Goal: Information Seeking & Learning: Understand process/instructions

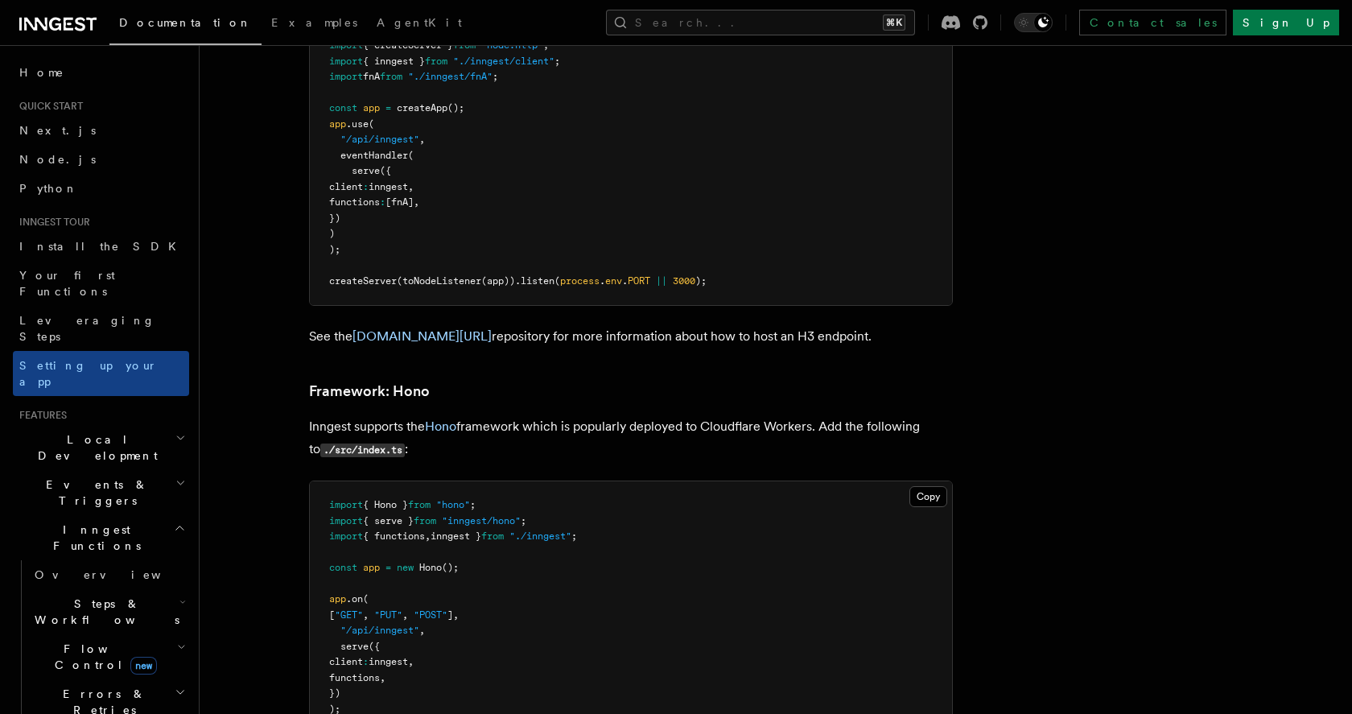
scroll to position [9847, 0]
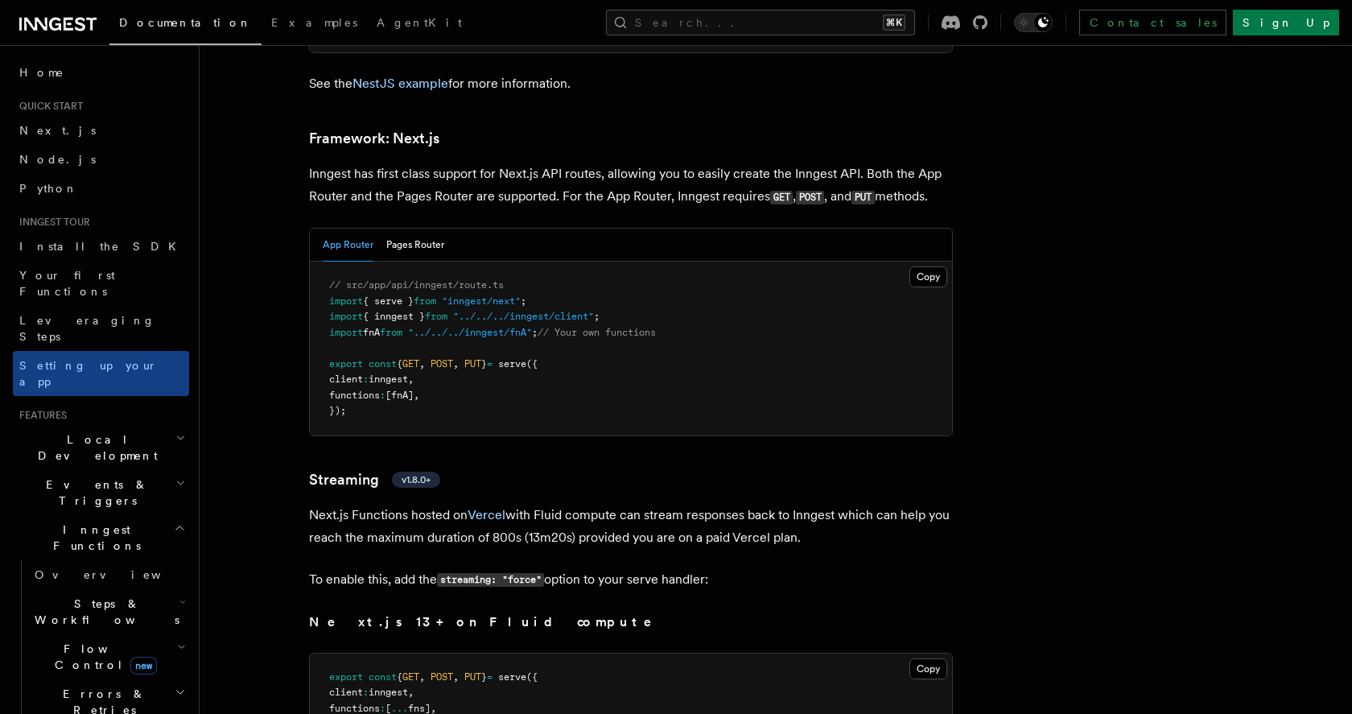
click at [410, 295] on span "{ serve }" at bounding box center [388, 300] width 51 height 11
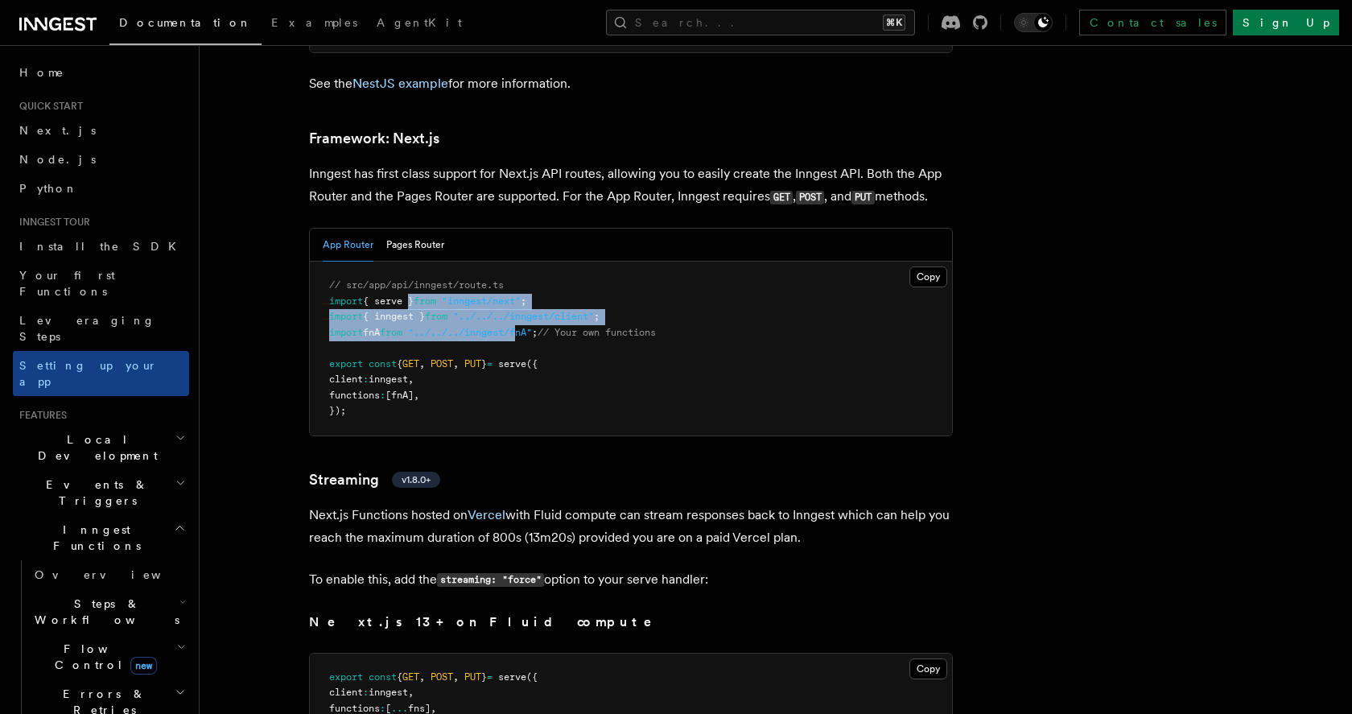
drag, startPoint x: 410, startPoint y: 253, endPoint x: 530, endPoint y: 287, distance: 124.8
click at [530, 287] on code "// src/app/api/inngest/route.ts import { serve } from "inngest/next" ; import {…" at bounding box center [492, 347] width 327 height 137
click at [530, 327] on span ""../../../inngest/fnA"" at bounding box center [470, 332] width 124 height 11
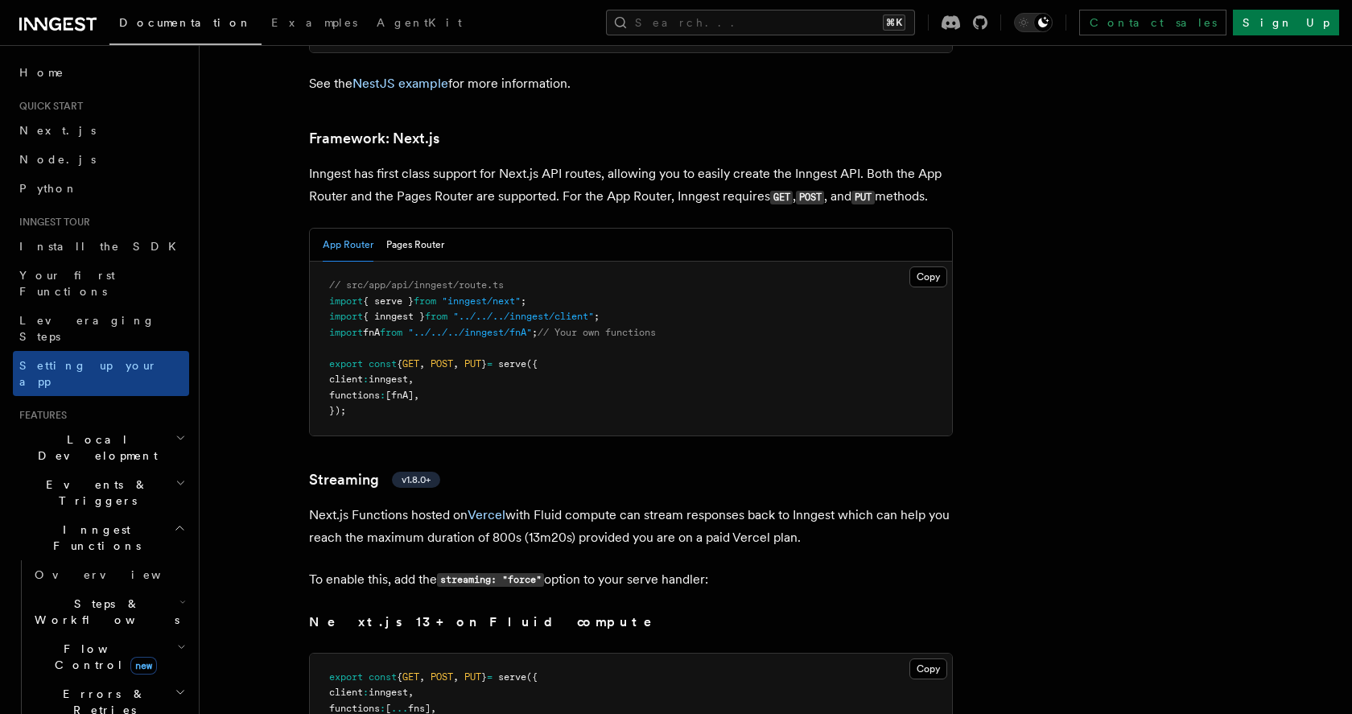
click at [344, 327] on span "import" at bounding box center [346, 332] width 34 height 11
click at [381, 311] on span "{ inngest }" at bounding box center [394, 316] width 62 height 11
click at [395, 295] on span "{ serve }" at bounding box center [388, 300] width 51 height 11
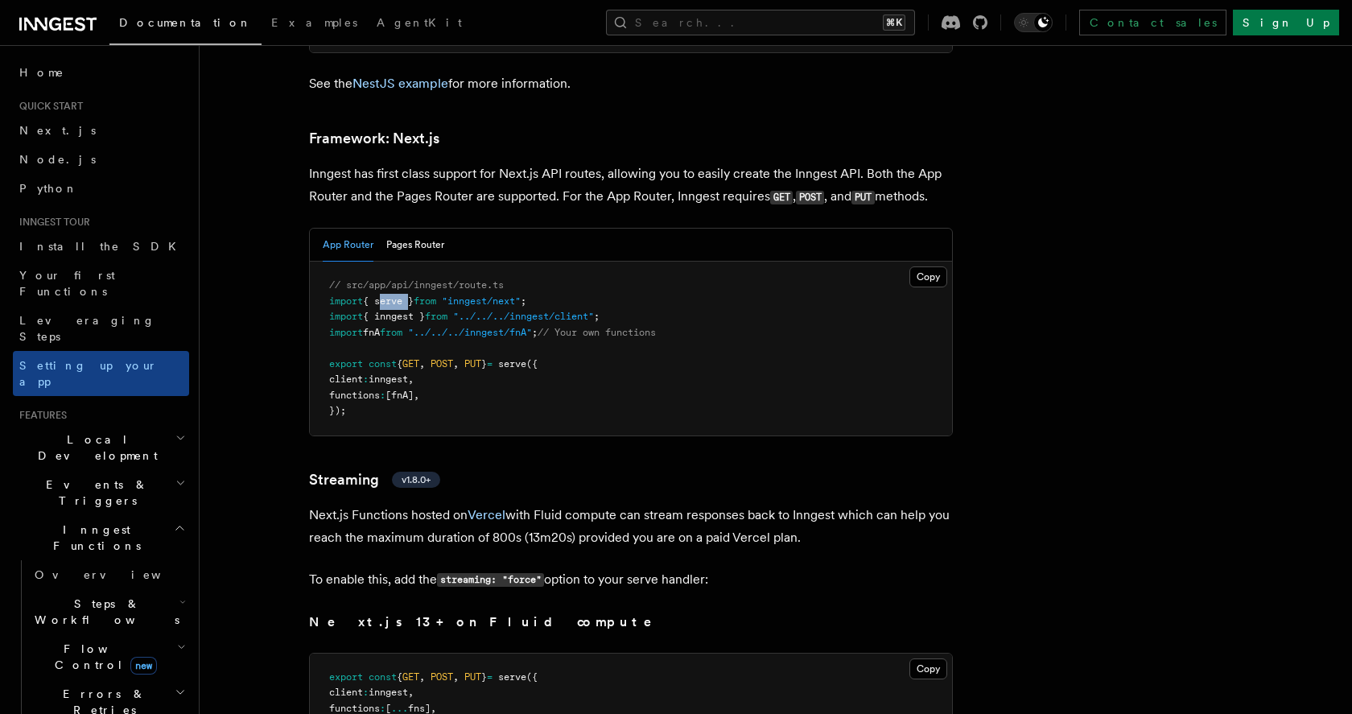
click at [395, 295] on span "{ serve }" at bounding box center [388, 300] width 51 height 11
click at [400, 311] on span "{ inngest }" at bounding box center [394, 316] width 62 height 11
click at [416, 274] on pre "// src/app/api/inngest/route.ts import { serve } from "inngest/next" ; import {…" at bounding box center [631, 349] width 642 height 174
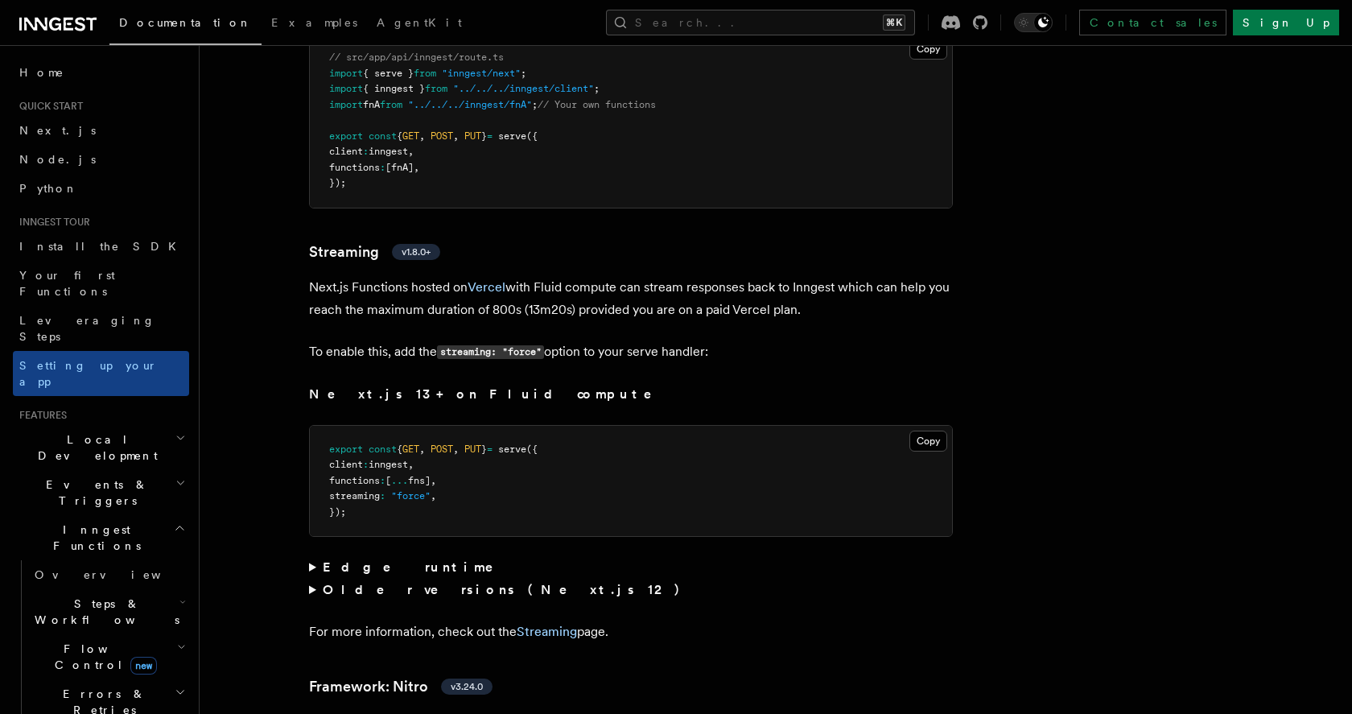
scroll to position [10049, 0]
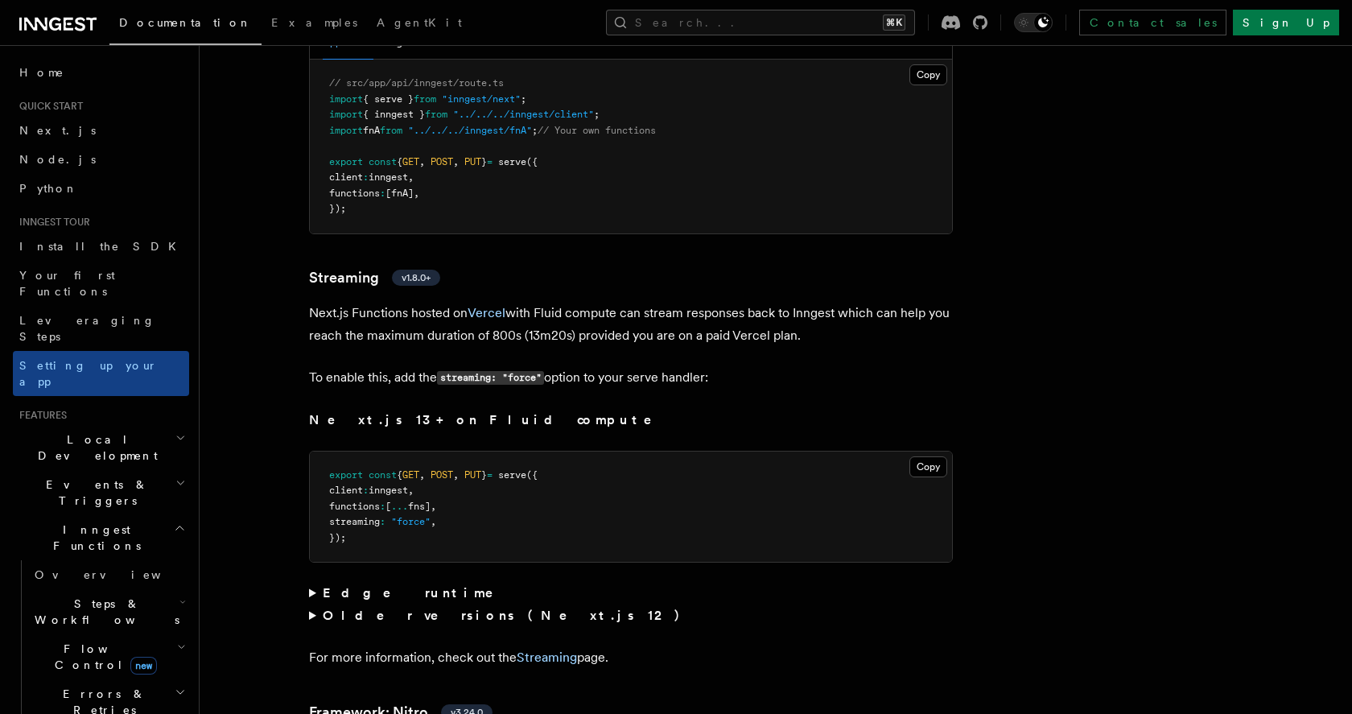
click at [416, 302] on p "Next.js Functions hosted on Vercel with Fluid compute can stream responses back…" at bounding box center [631, 324] width 644 height 45
click at [421, 302] on p "Next.js Functions hosted on Vercel with Fluid compute can stream responses back…" at bounding box center [631, 324] width 644 height 45
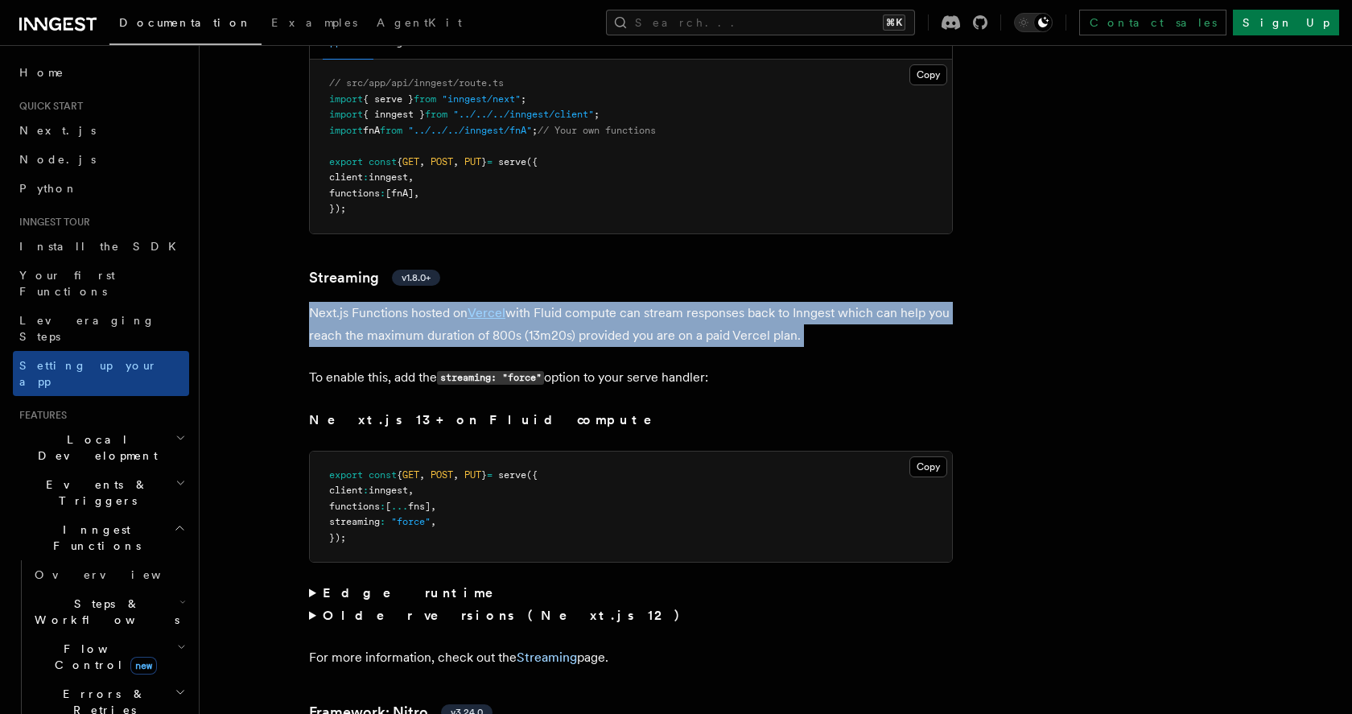
click at [422, 302] on p "Next.js Functions hosted on Vercel with Fluid compute can stream responses back…" at bounding box center [631, 324] width 644 height 45
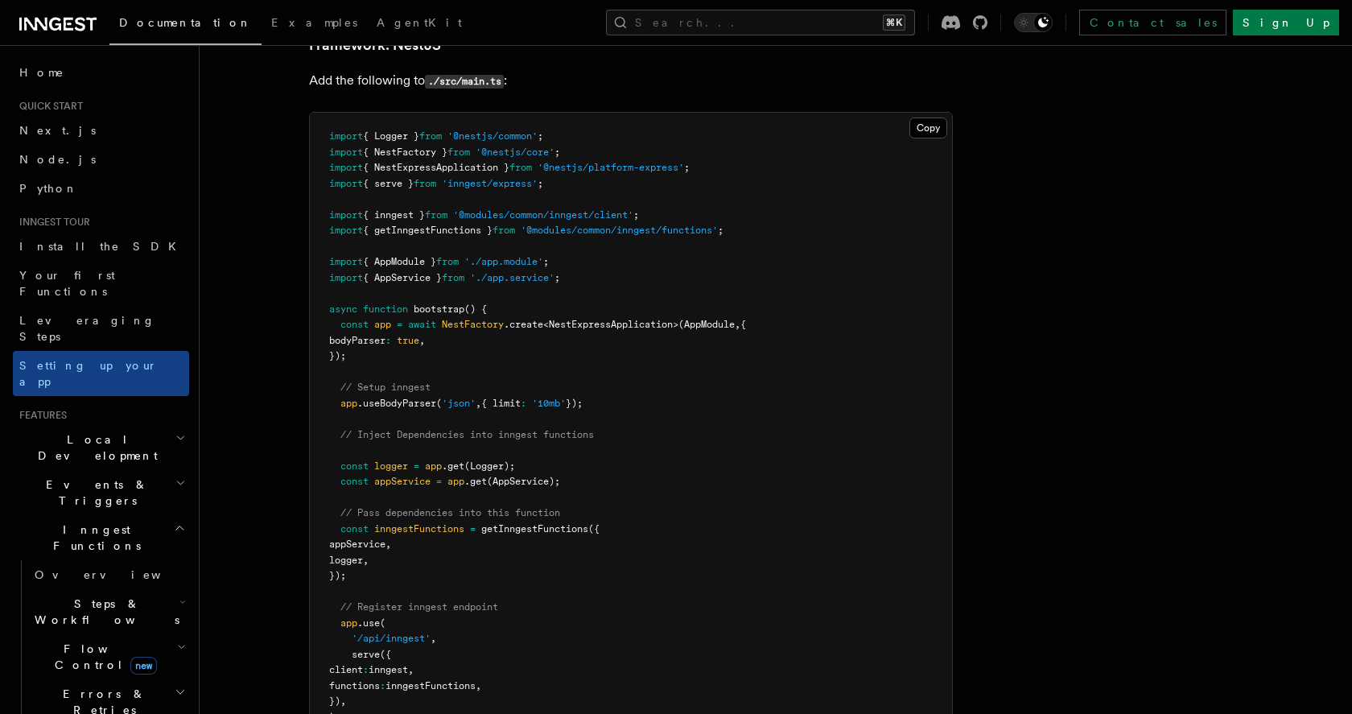
scroll to position [9062, 0]
click at [395, 211] on span "{ inngest }" at bounding box center [394, 216] width 62 height 11
copy span "inngest"
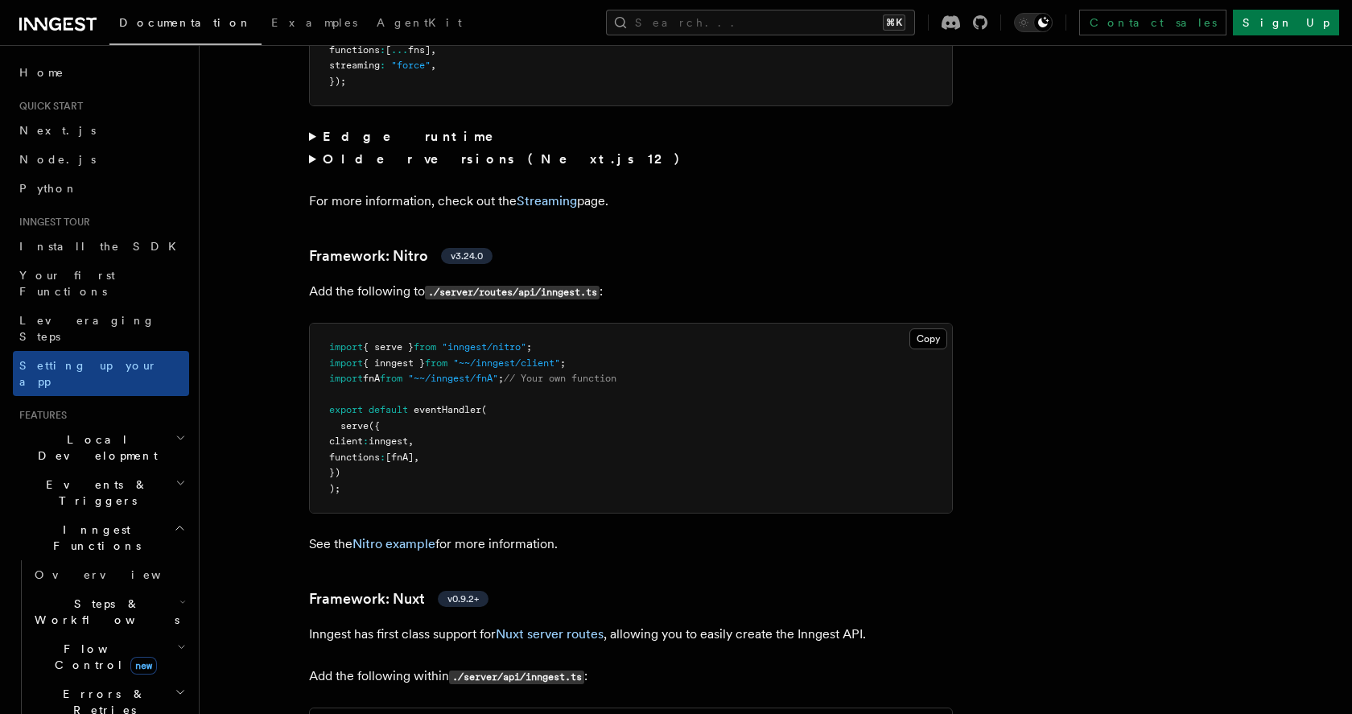
scroll to position [11192, 0]
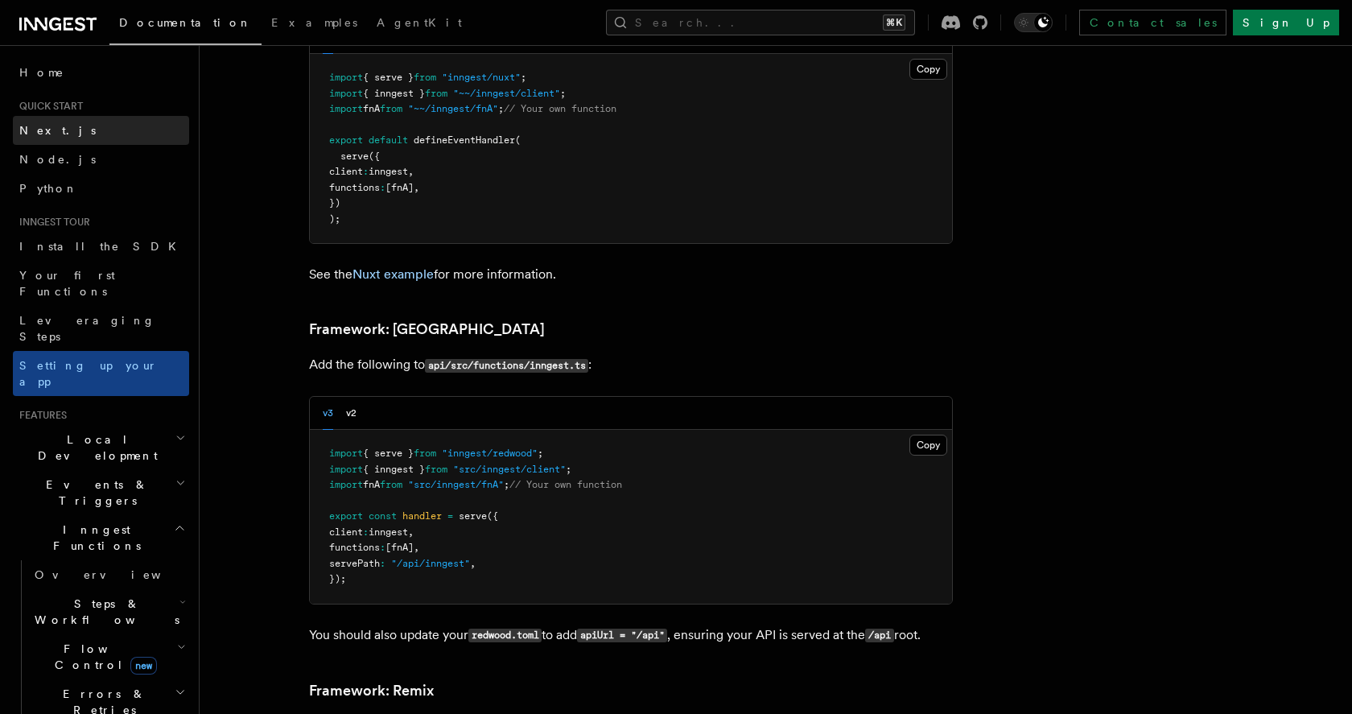
click at [83, 127] on link "Next.js" at bounding box center [101, 130] width 176 height 29
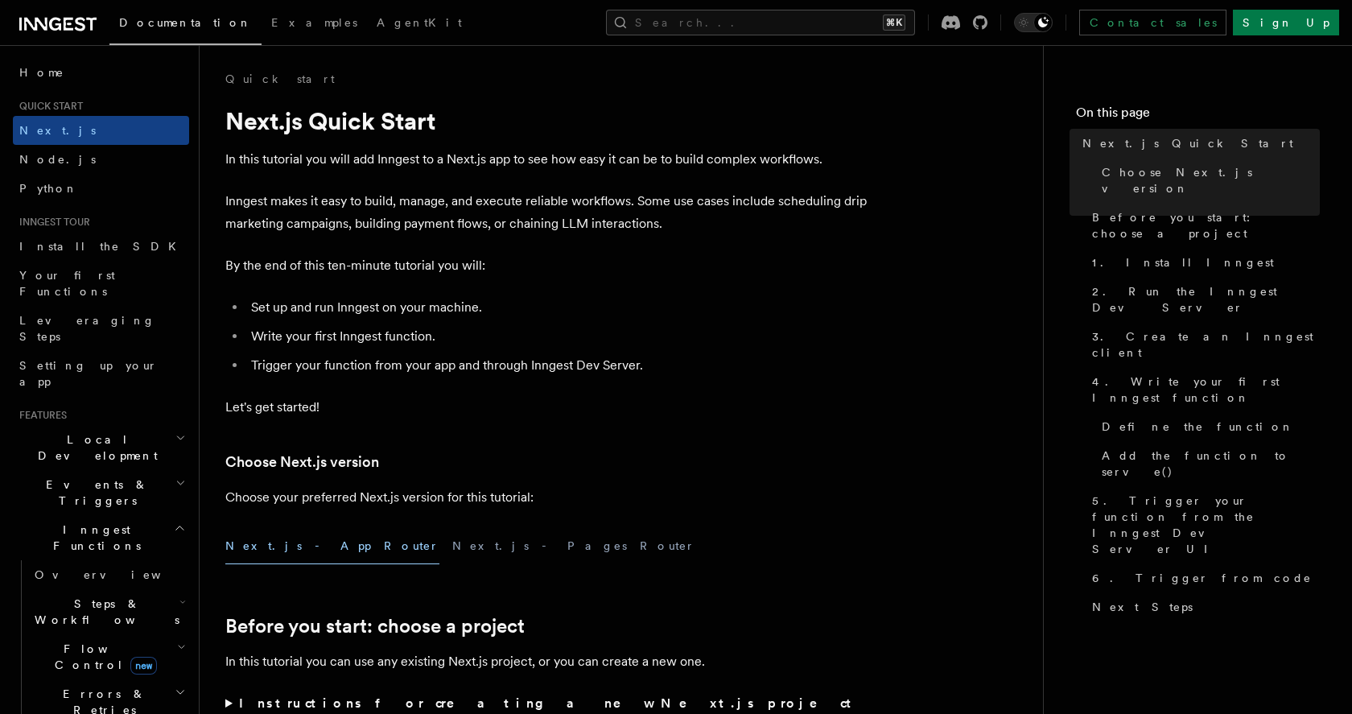
click at [286, 161] on p "In this tutorial you will add Inngest to a Next.js app to see how easy it can b…" at bounding box center [547, 159] width 644 height 23
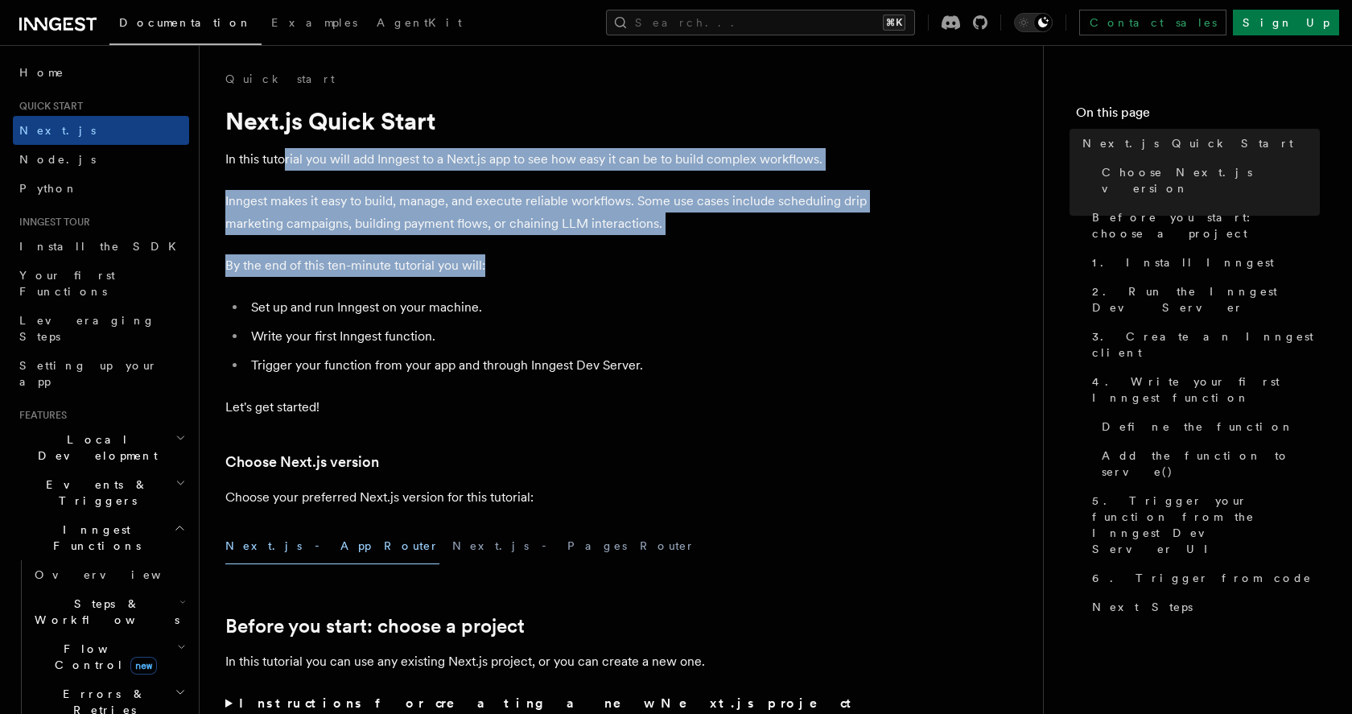
drag, startPoint x: 285, startPoint y: 161, endPoint x: 532, endPoint y: 316, distance: 291.4
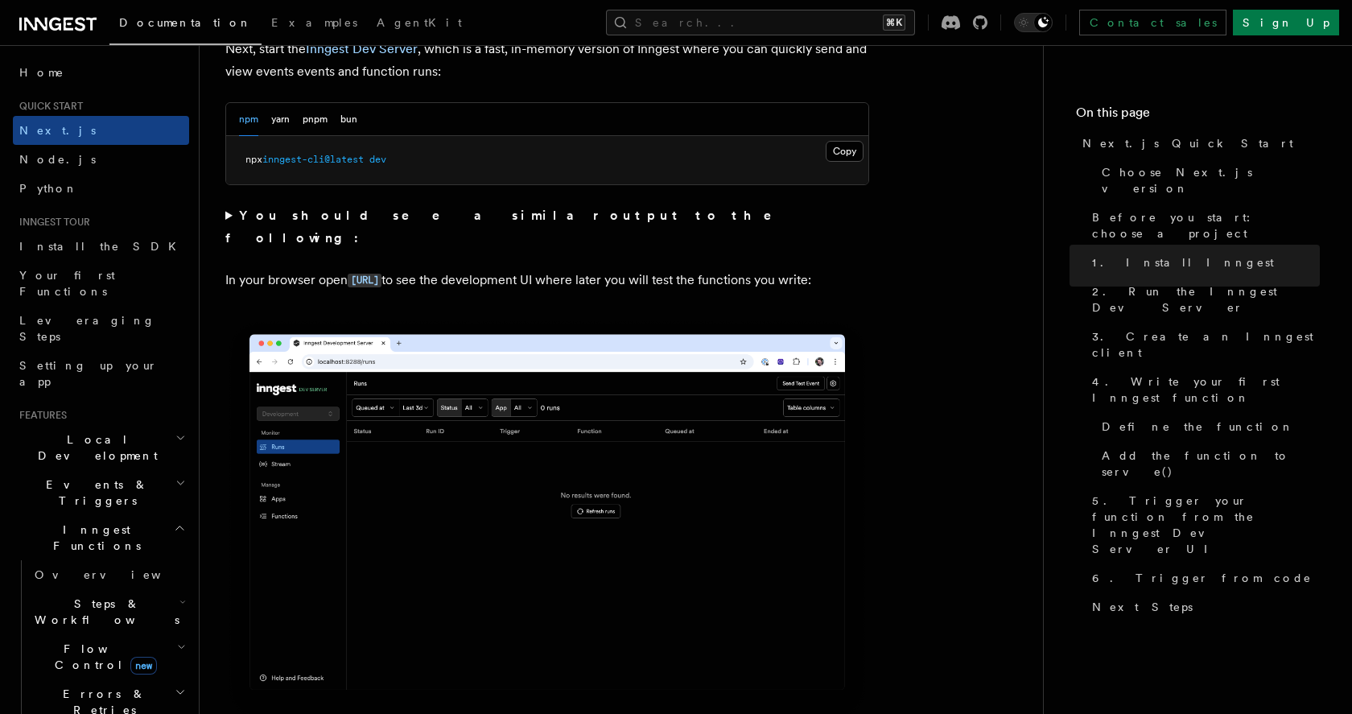
scroll to position [1151, 0]
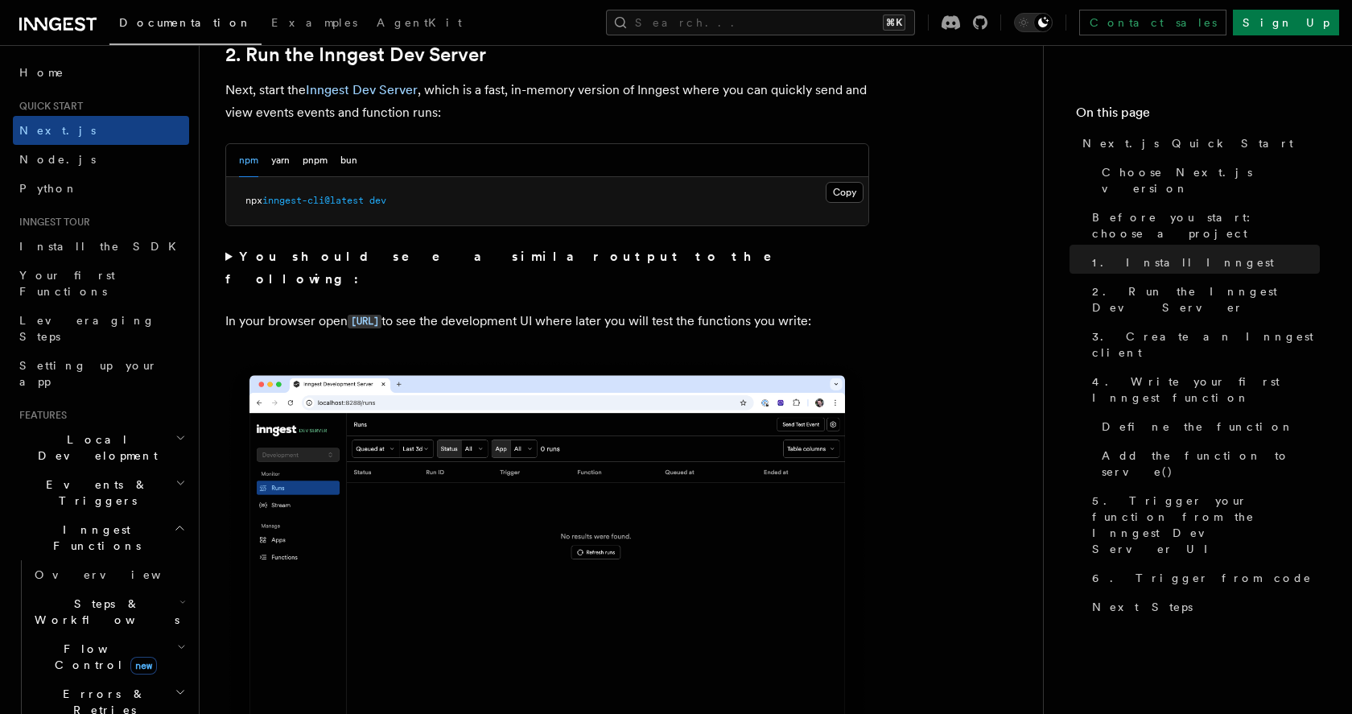
click at [438, 251] on strong "You should see a similar output to the following:" at bounding box center [509, 268] width 569 height 38
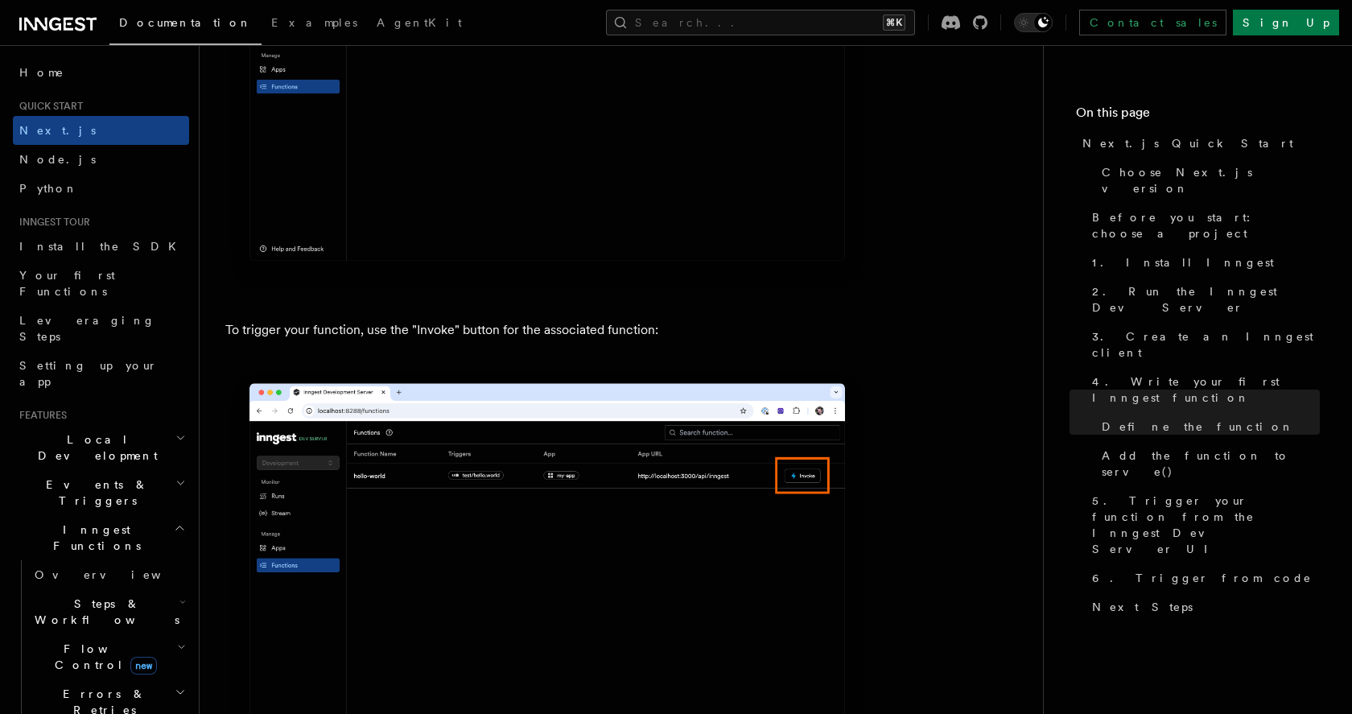
scroll to position [5109, 0]
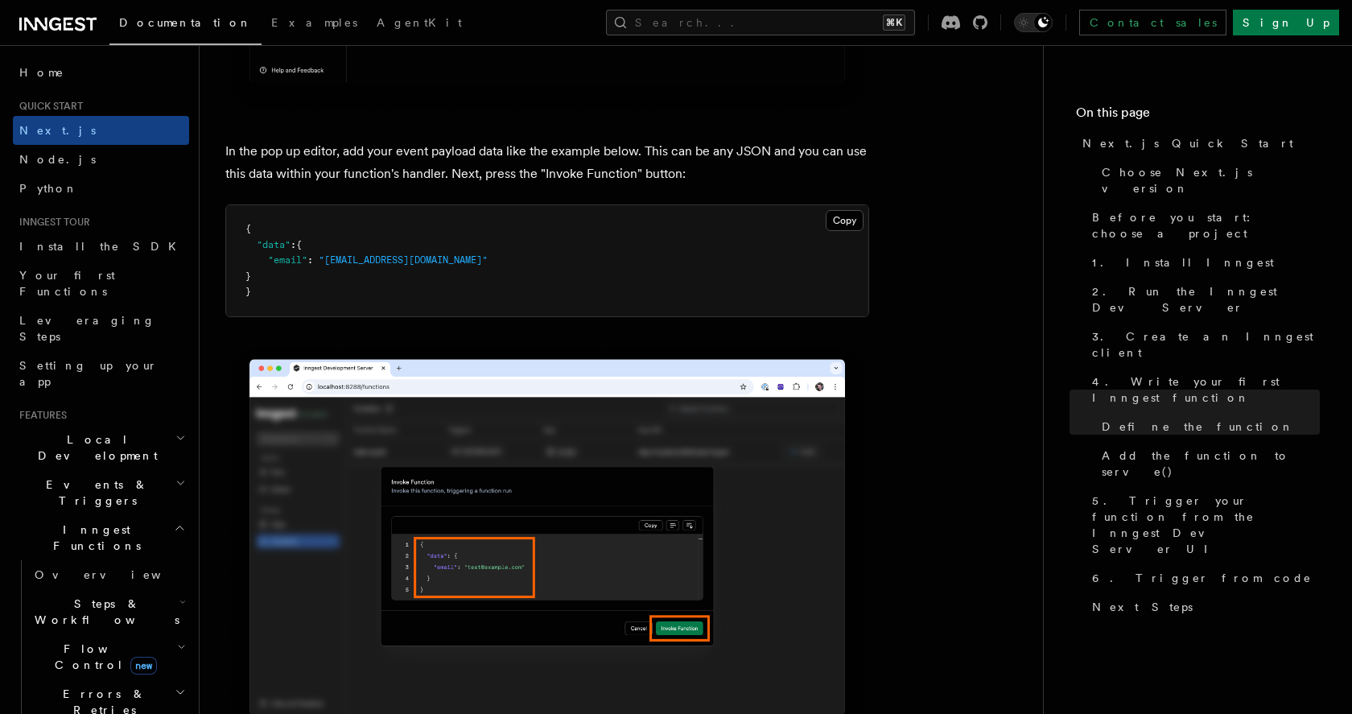
click at [64, 109] on span "Quick start" at bounding box center [48, 106] width 70 height 13
click at [130, 21] on span "Documentation" at bounding box center [185, 22] width 133 height 13
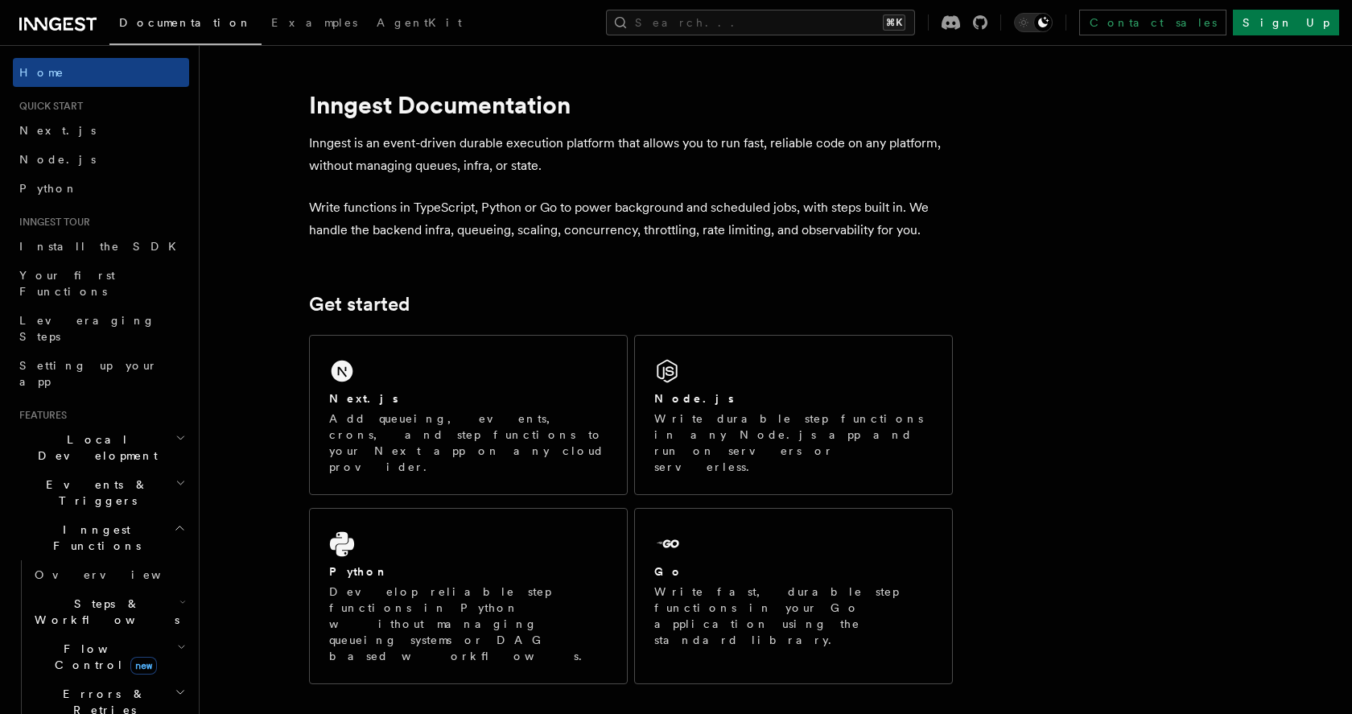
click at [72, 21] on icon at bounding box center [57, 23] width 77 height 19
click at [121, 274] on link "Your first Functions" at bounding box center [101, 283] width 176 height 45
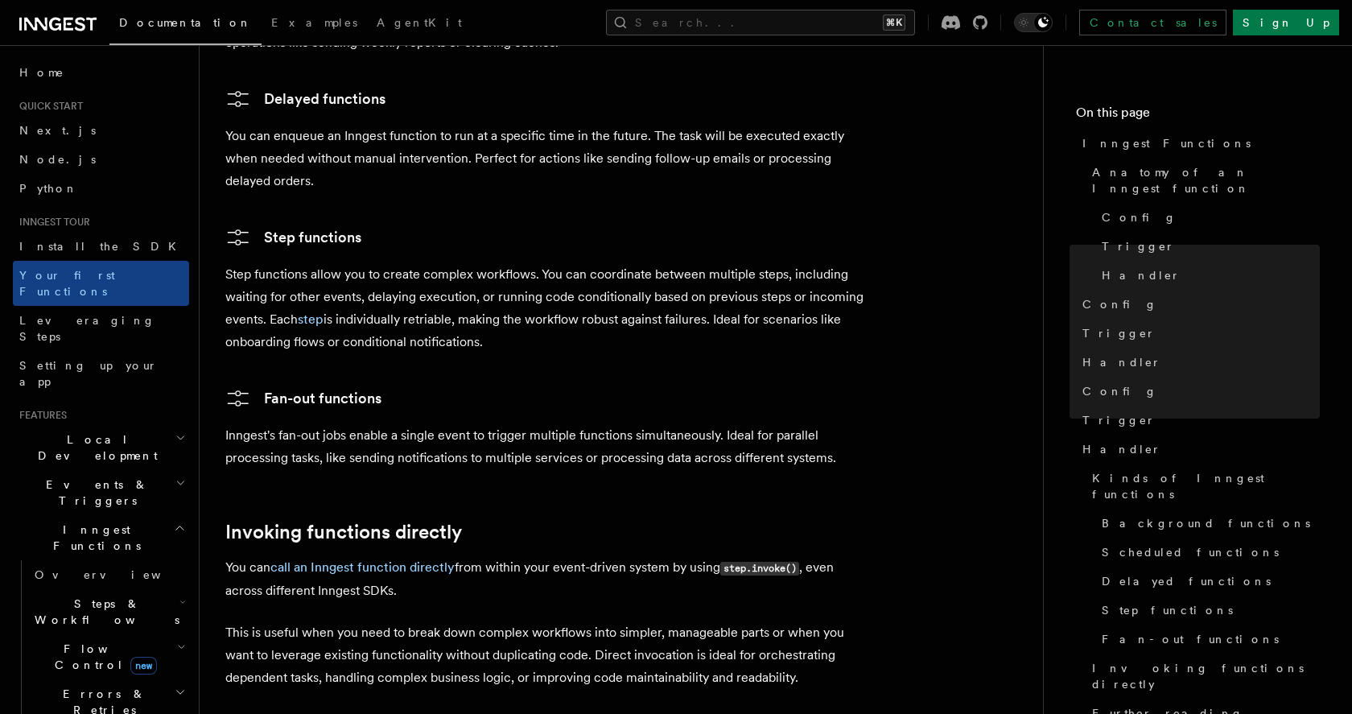
scroll to position [2807, 0]
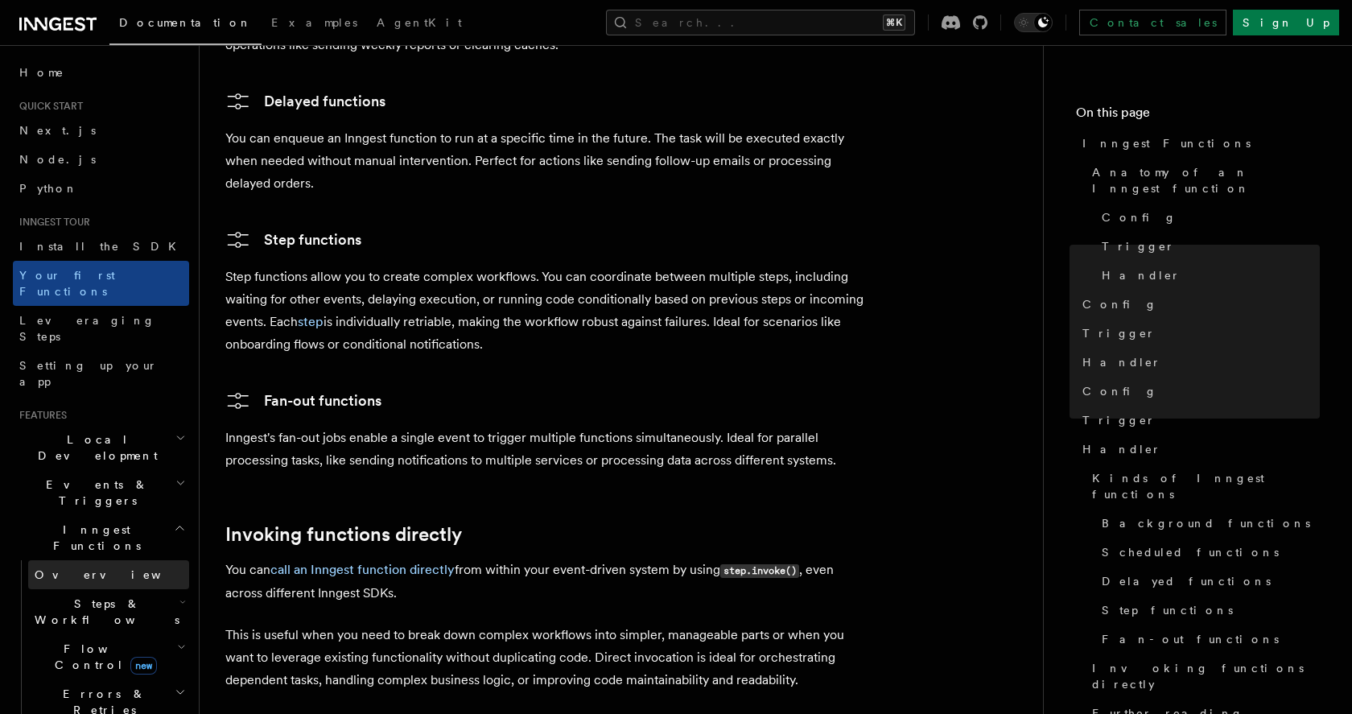
click at [71, 568] on span "Overview" at bounding box center [118, 574] width 166 height 13
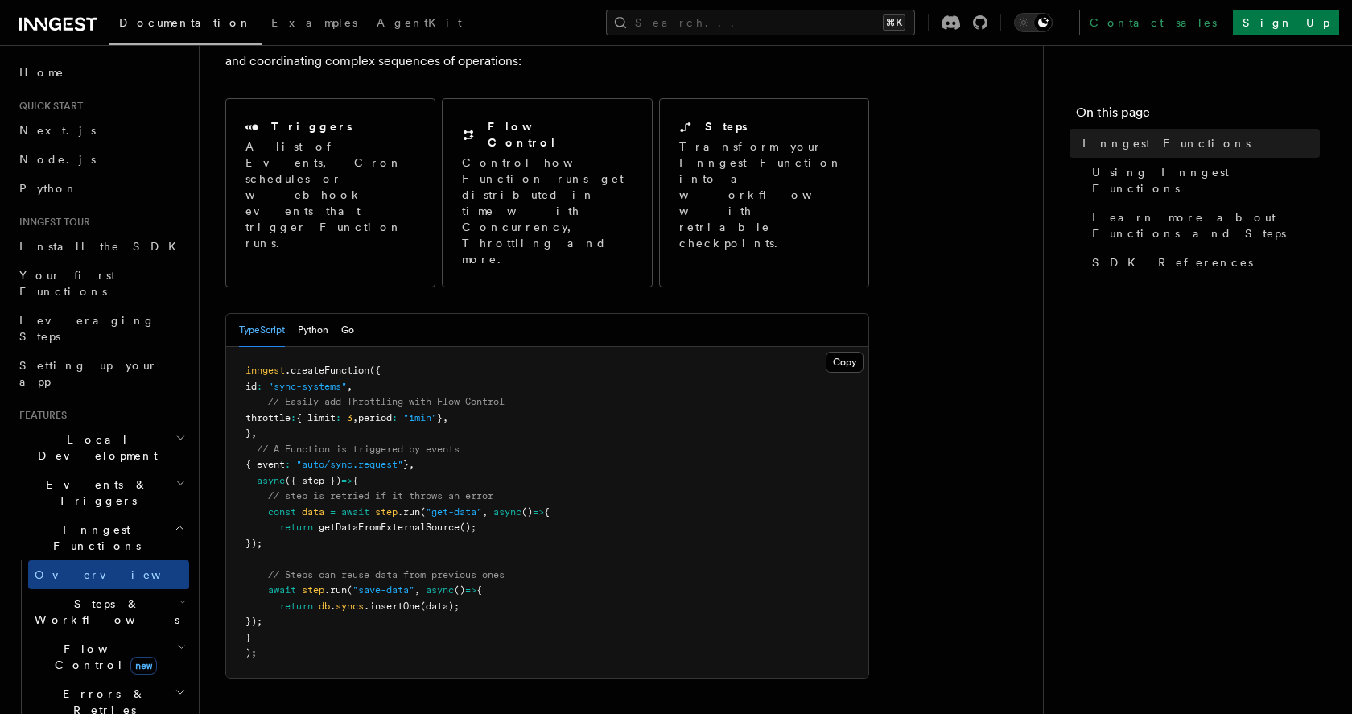
scroll to position [187, 0]
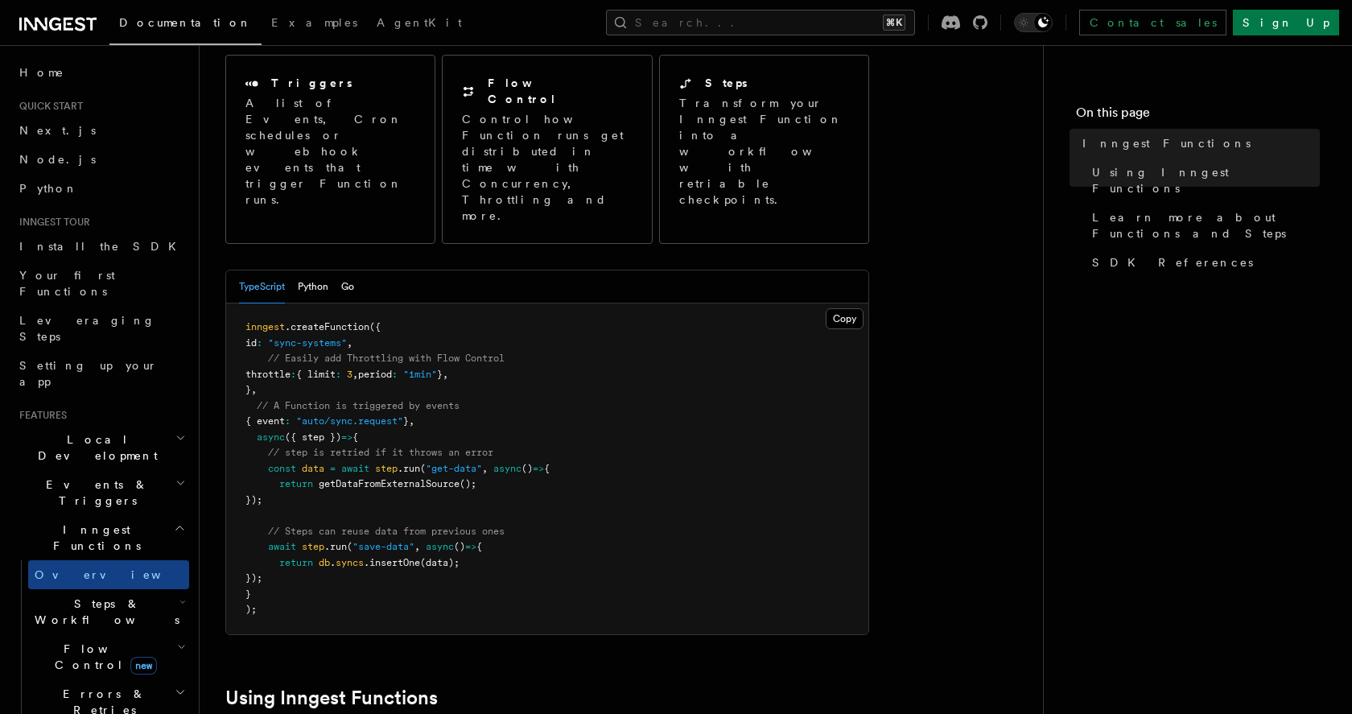
click at [359, 447] on span "// step is retried if it throws an error" at bounding box center [380, 452] width 225 height 11
click at [353, 431] on span "=>" at bounding box center [346, 436] width 11 height 11
click at [363, 447] on span "// step is retried if it throws an error" at bounding box center [380, 452] width 225 height 11
click at [364, 447] on span "// step is retried if it throws an error" at bounding box center [380, 452] width 225 height 11
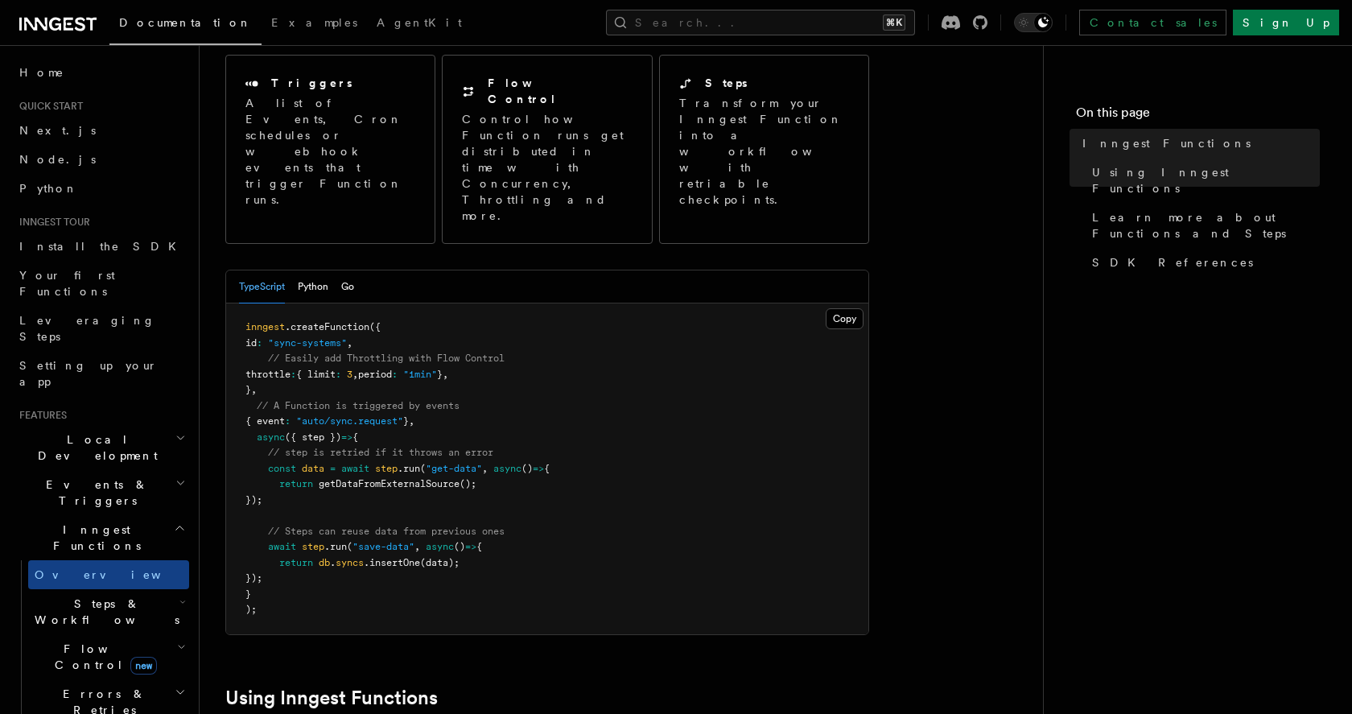
click at [394, 435] on pre "inngest .createFunction ({ id : "sync-systems" , // Easily add Throttling with …" at bounding box center [547, 468] width 642 height 331
click at [394, 441] on pre "inngest .createFunction ({ id : "sync-systems" , // Easily add Throttling with …" at bounding box center [547, 468] width 642 height 331
click at [394, 463] on span "step" at bounding box center [386, 468] width 23 height 11
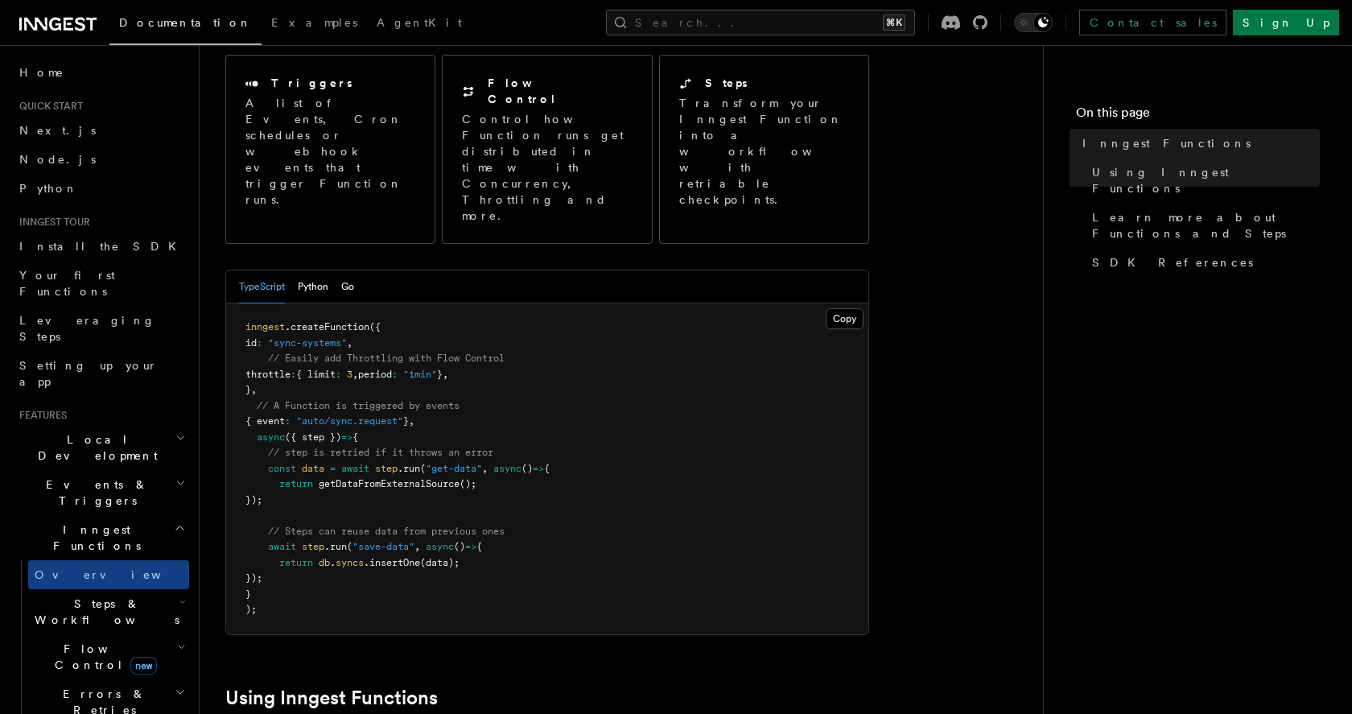
click at [449, 463] on span ""get-data"" at bounding box center [454, 468] width 56 height 11
click at [450, 463] on span ""get-data"" at bounding box center [454, 468] width 56 height 11
click at [524, 439] on pre "inngest .createFunction ({ id : "sync-systems" , // Easily add Throttling with …" at bounding box center [547, 468] width 642 height 331
click at [525, 440] on pre "inngest .createFunction ({ id : "sync-systems" , // Easily add Throttling with …" at bounding box center [547, 468] width 642 height 331
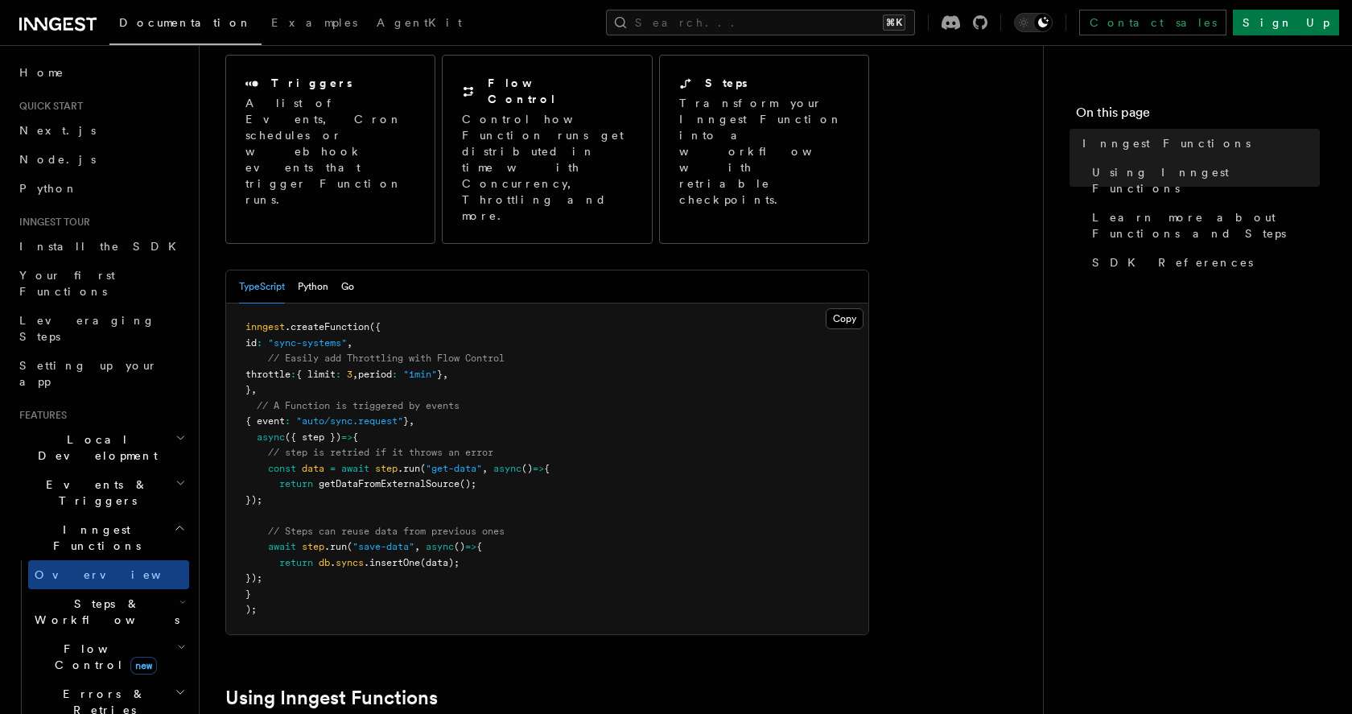
click at [528, 446] on pre "inngest .createFunction ({ id : "sync-systems" , // Easily add Throttling with …" at bounding box center [547, 468] width 642 height 331
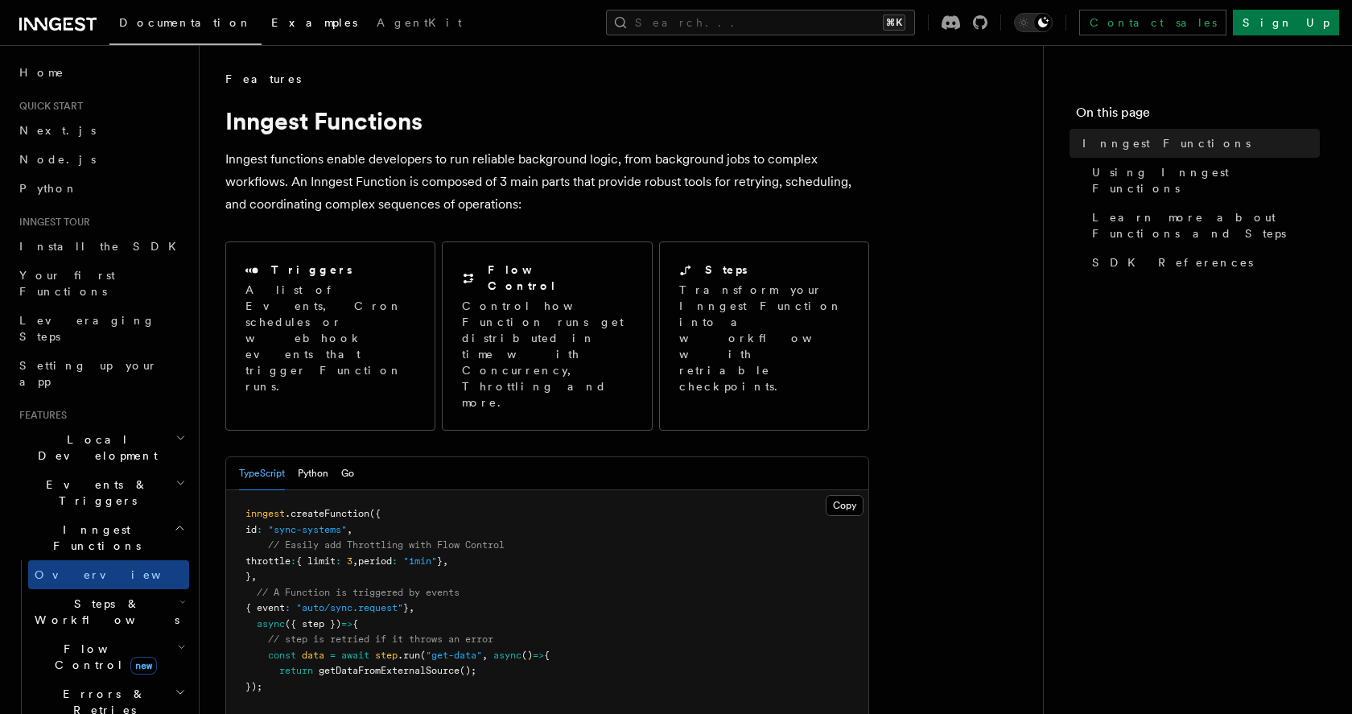
click at [271, 24] on span "Examples" at bounding box center [314, 22] width 86 height 13
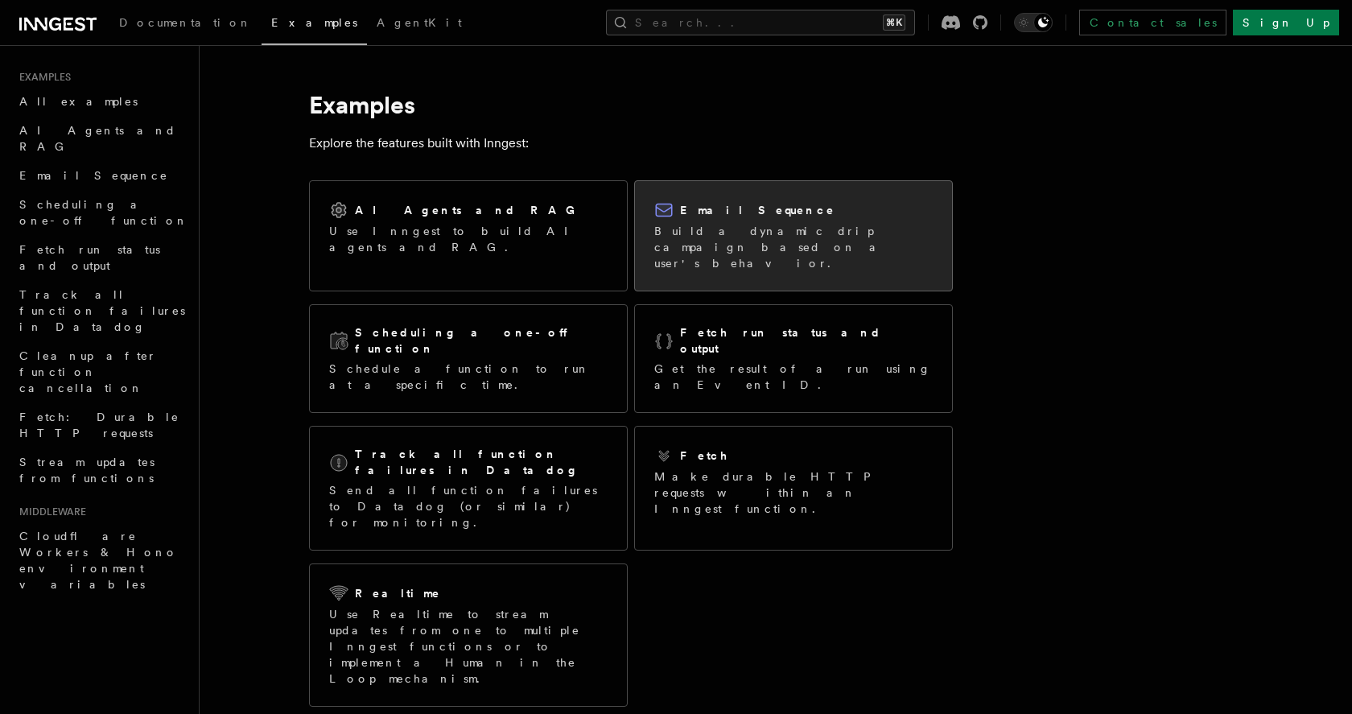
click at [750, 214] on h2 "Email Sequence" at bounding box center [757, 210] width 155 height 16
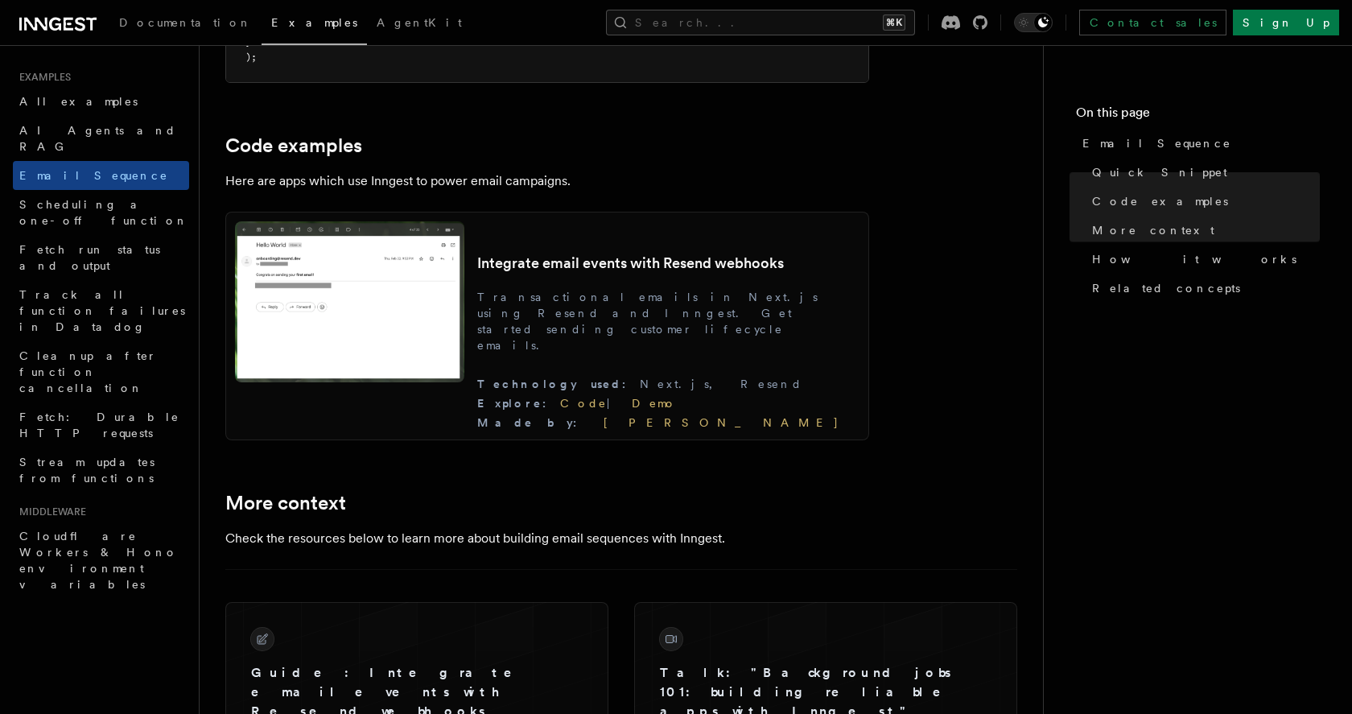
scroll to position [1545, 0]
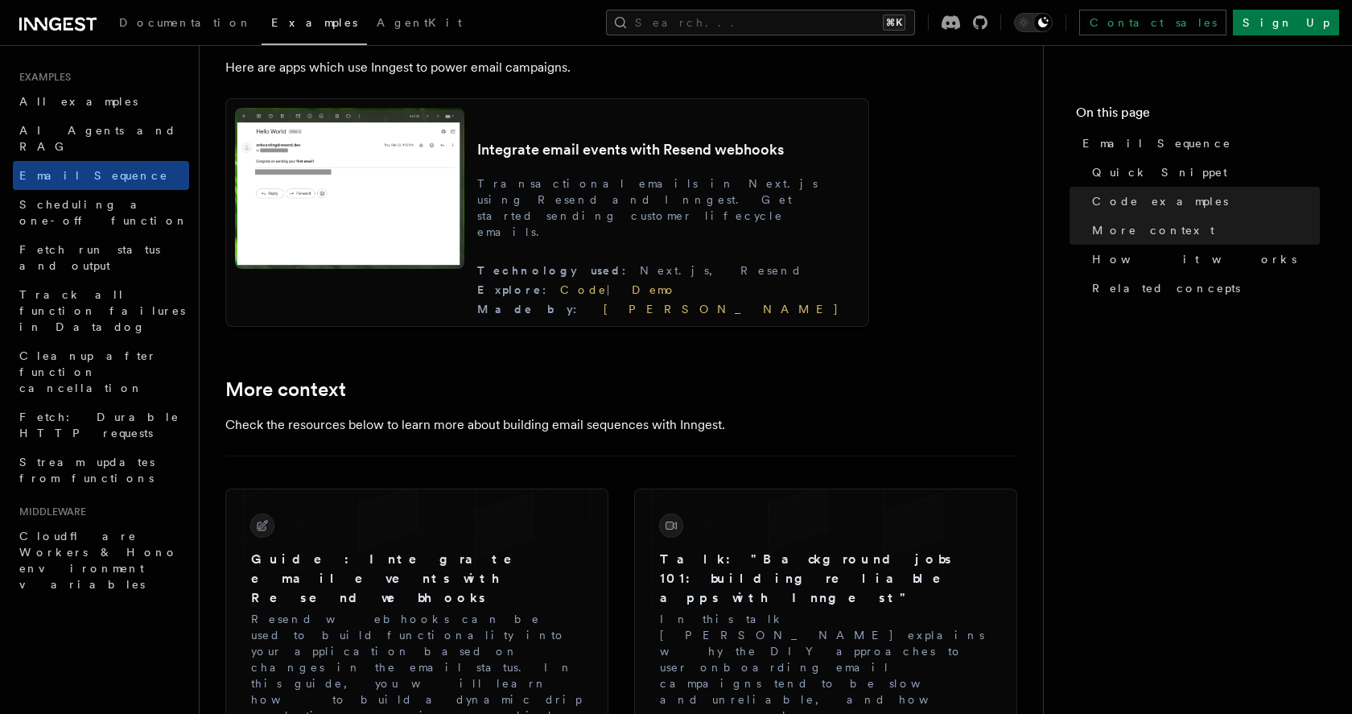
click at [392, 269] on img at bounding box center [349, 188] width 229 height 161
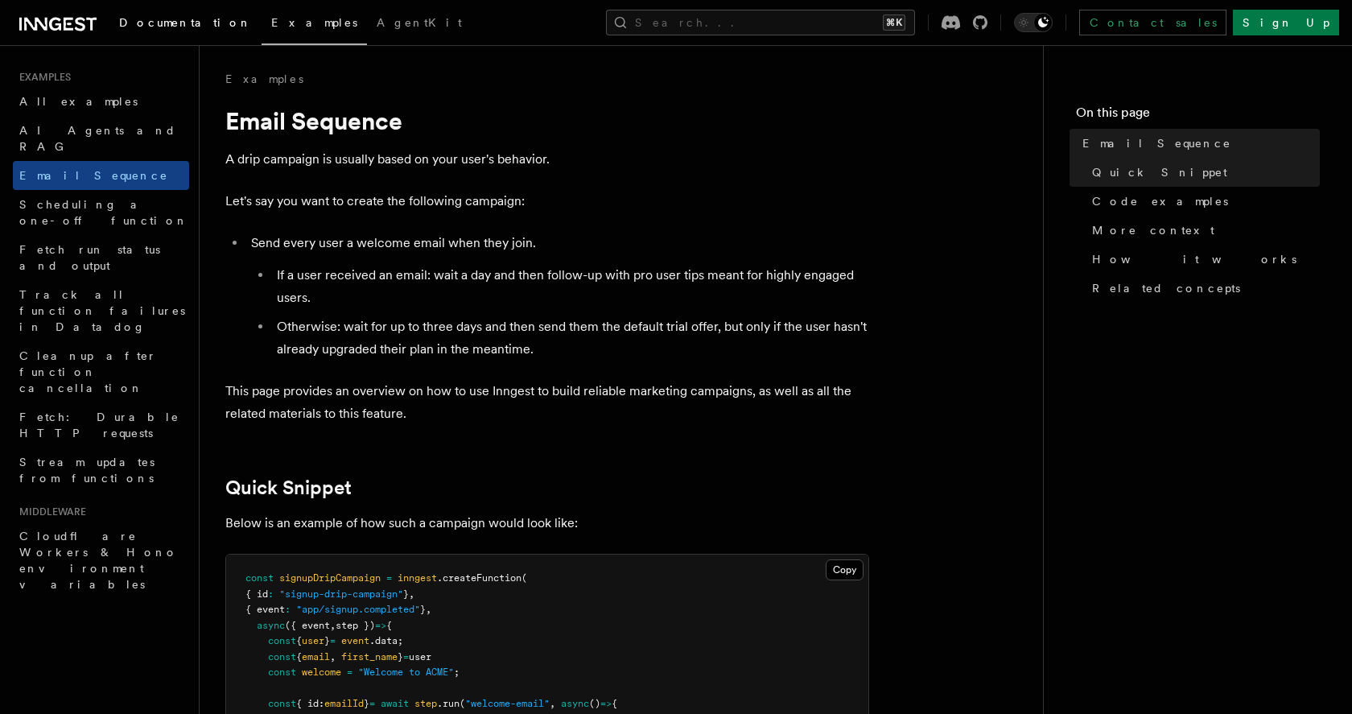
click at [186, 18] on span "Documentation" at bounding box center [185, 22] width 133 height 13
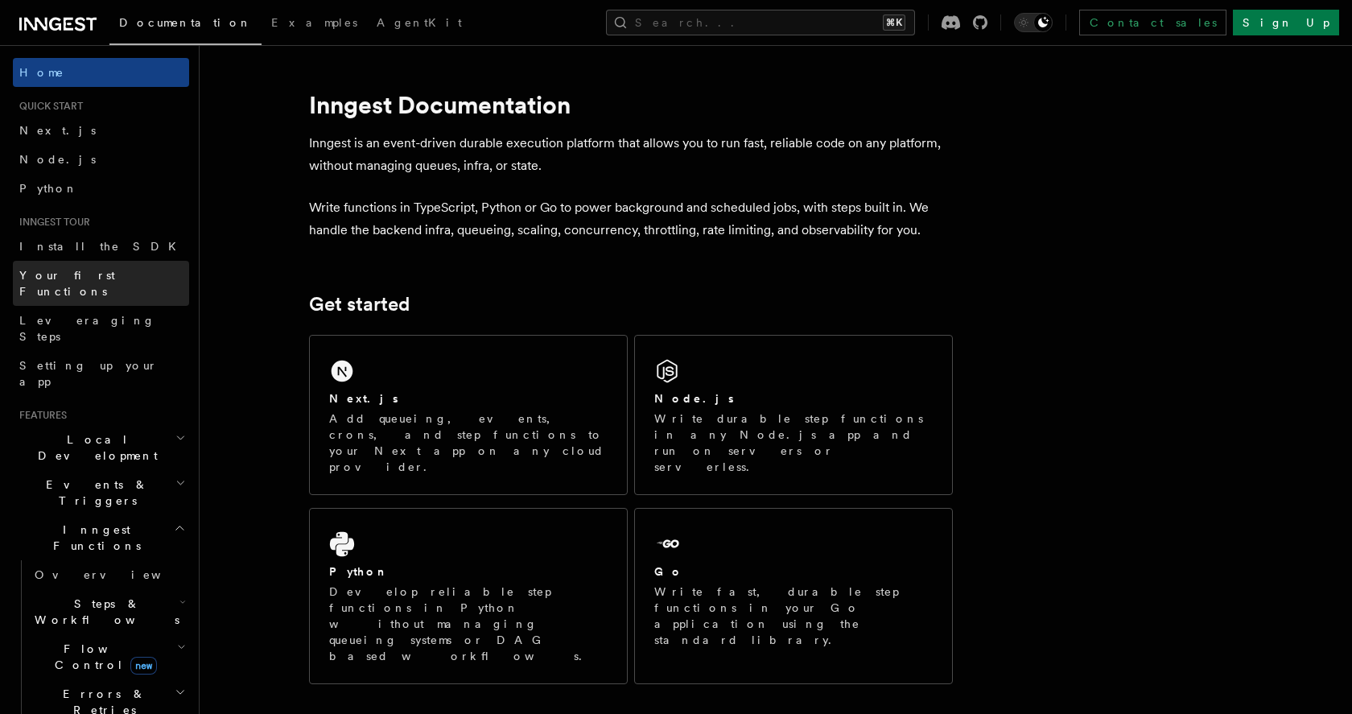
click at [96, 279] on span "Your first Functions" at bounding box center [67, 283] width 96 height 29
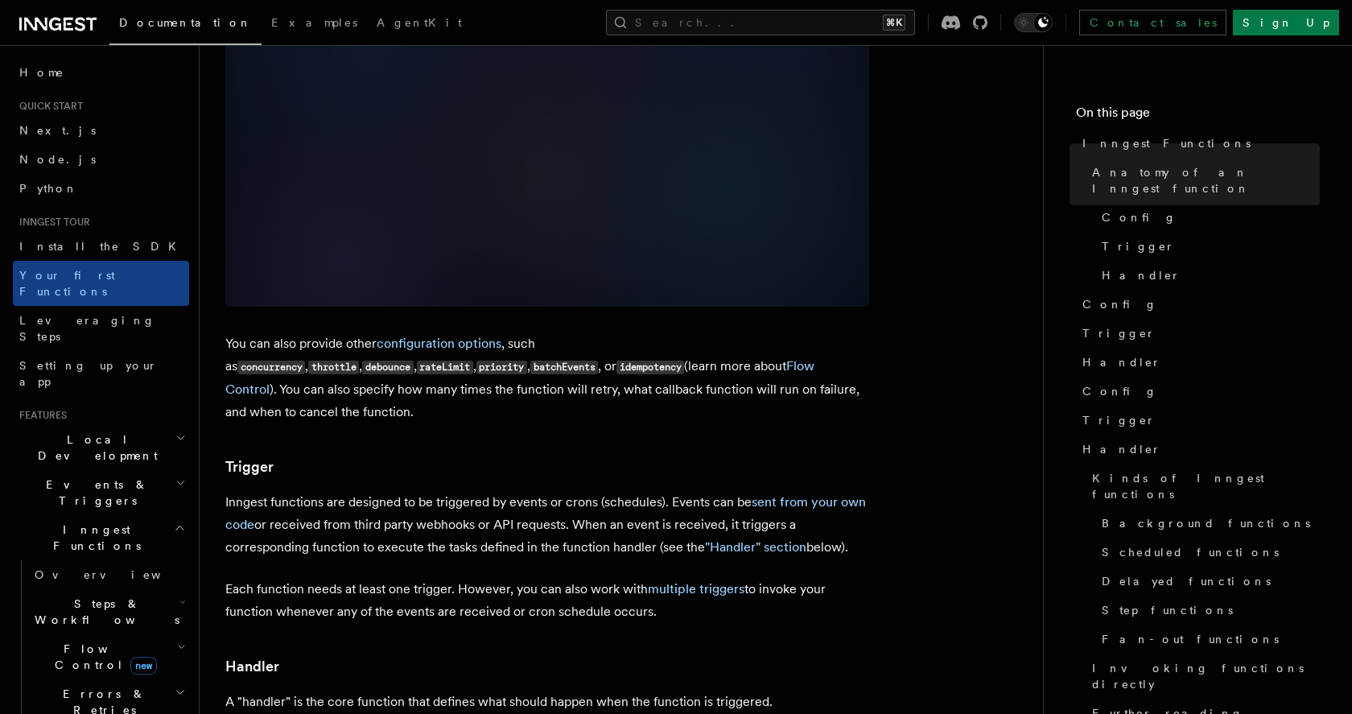
scroll to position [1520, 0]
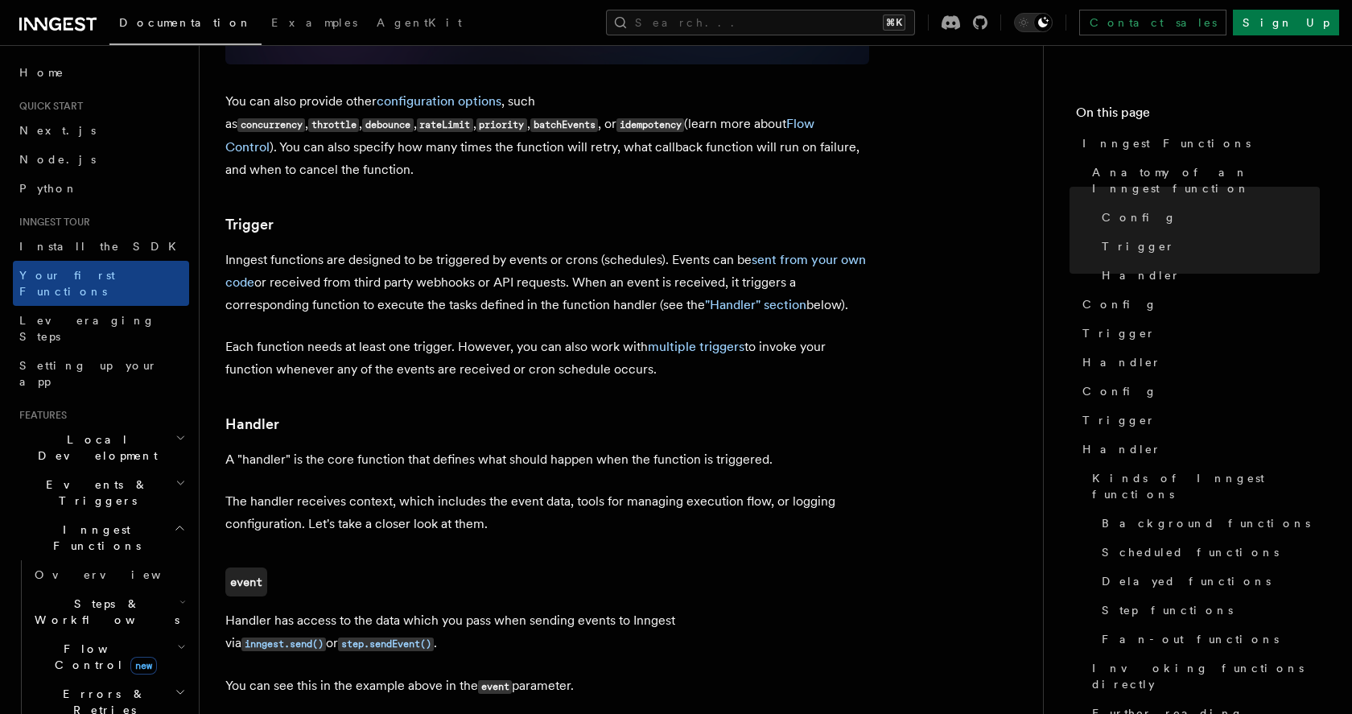
click at [398, 413] on h3 "Handler" at bounding box center [547, 424] width 644 height 23
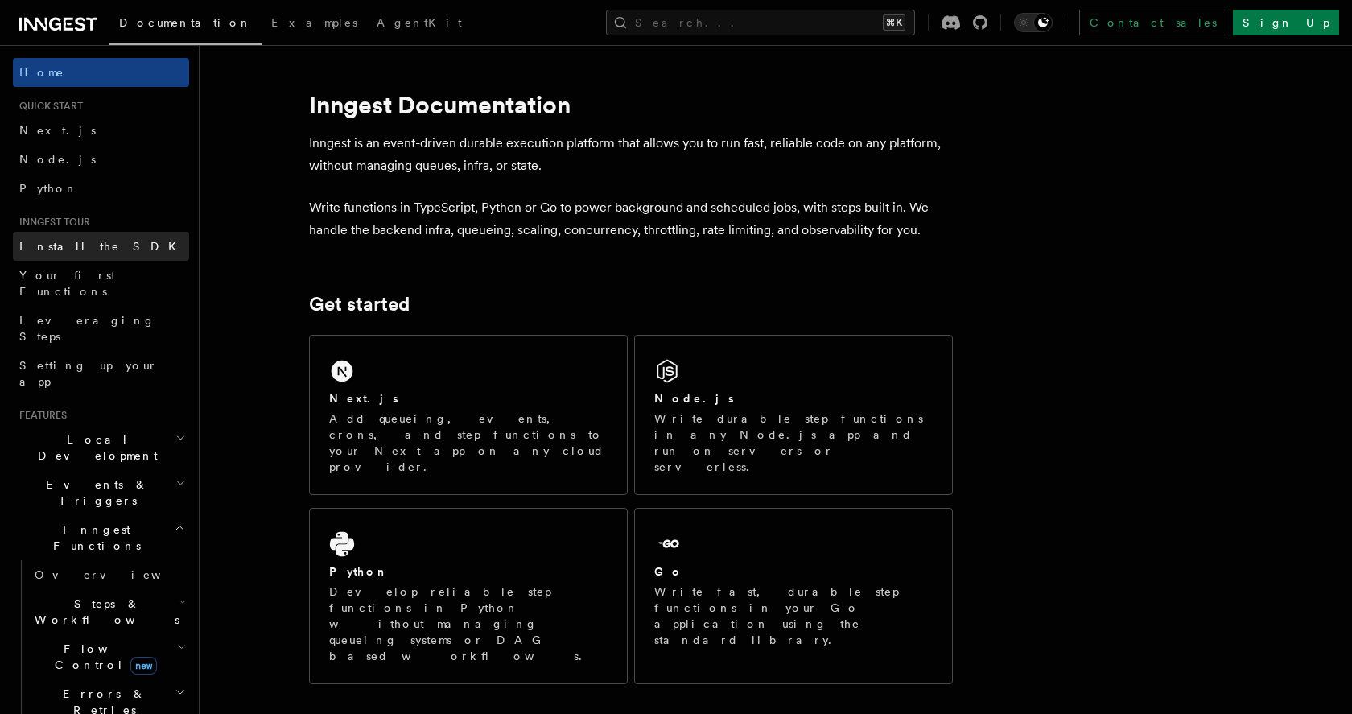
click at [89, 240] on span "Install the SDK" at bounding box center [102, 246] width 167 height 13
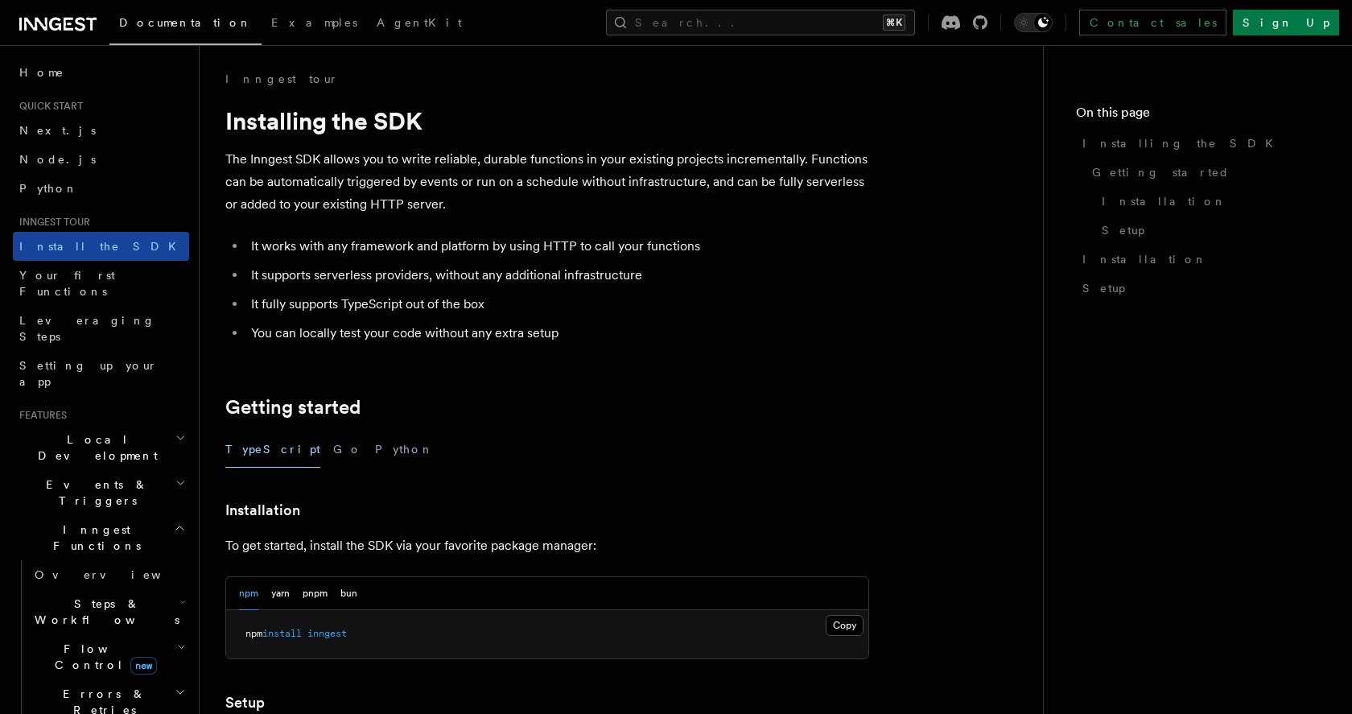
click at [95, 244] on link "Install the SDK" at bounding box center [101, 246] width 176 height 29
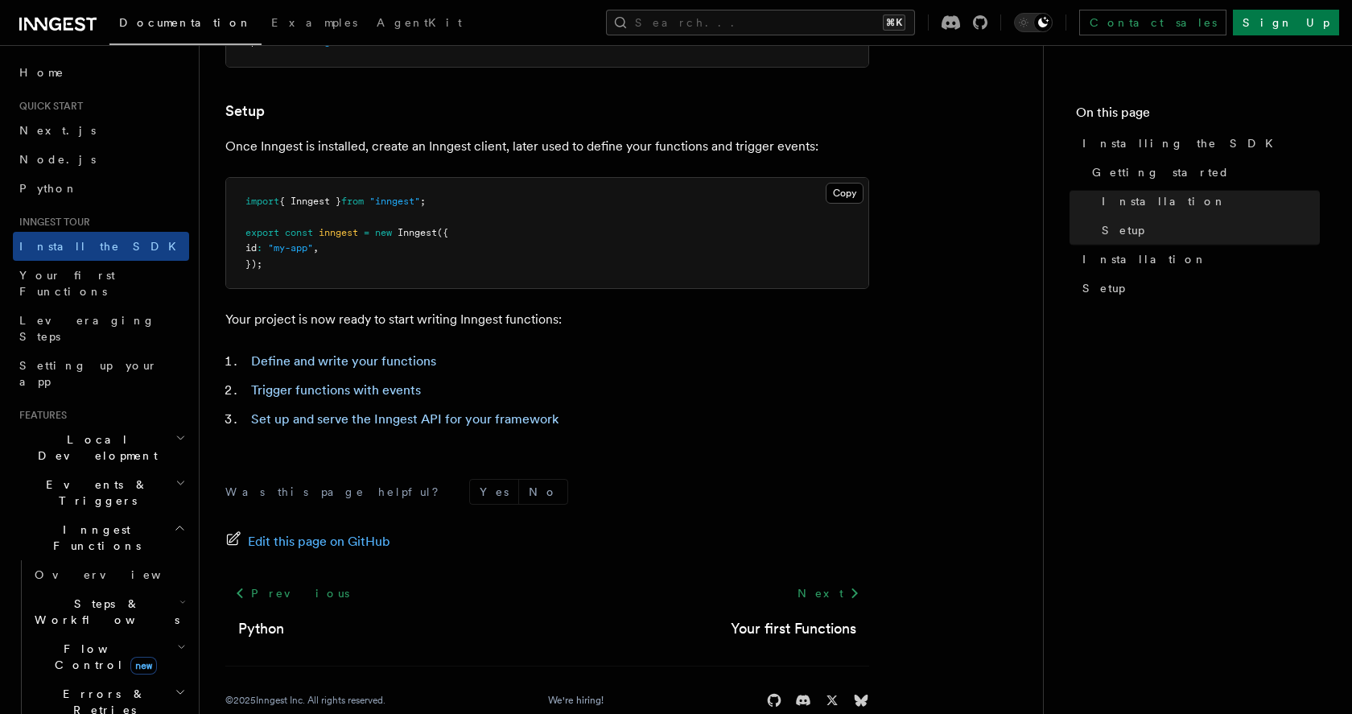
scroll to position [625, 0]
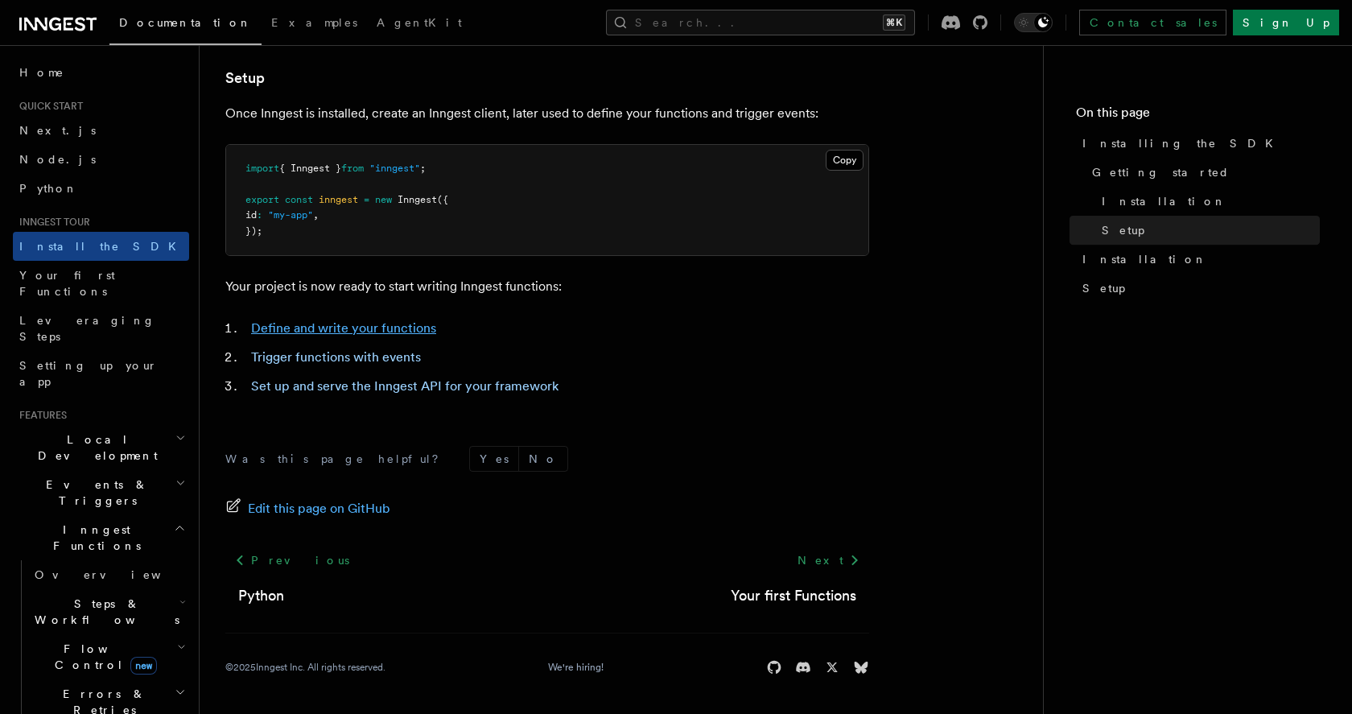
click at [374, 331] on link "Define and write your functions" at bounding box center [343, 327] width 185 height 15
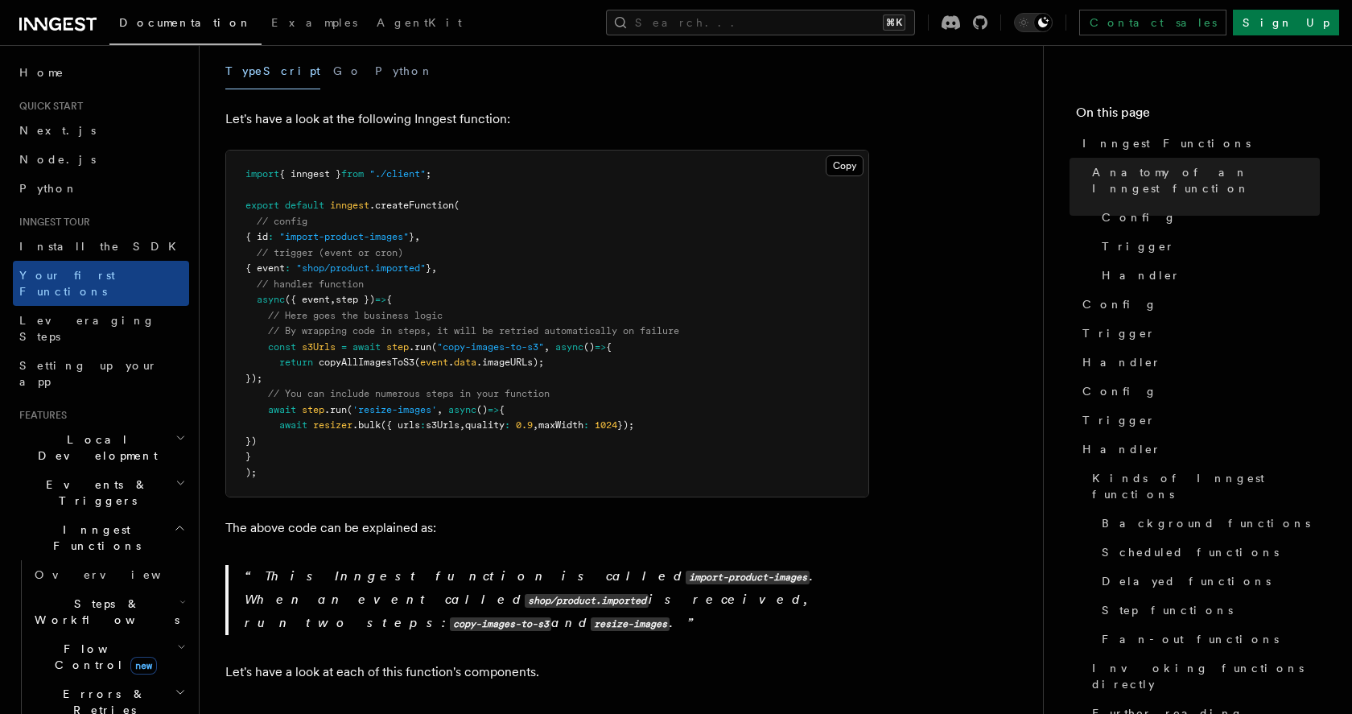
scroll to position [334, 0]
click at [377, 422] on span ".bulk" at bounding box center [367, 427] width 28 height 11
click at [381, 422] on span ".bulk" at bounding box center [367, 427] width 28 height 11
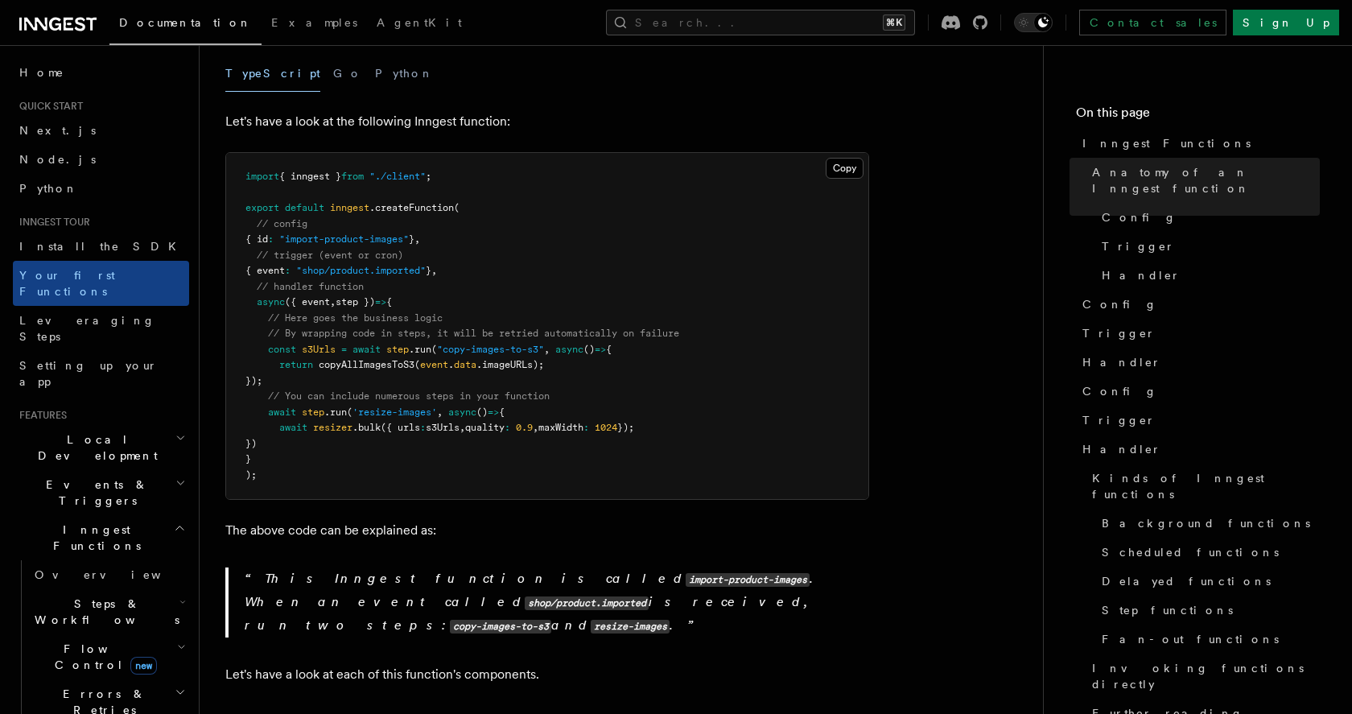
click at [393, 412] on pre "import { inngest } from "./client" ; export default inngest .createFunction ( /…" at bounding box center [547, 326] width 642 height 346
click at [394, 413] on pre "import { inngest } from "./client" ; export default inngest .createFunction ( /…" at bounding box center [547, 326] width 642 height 346
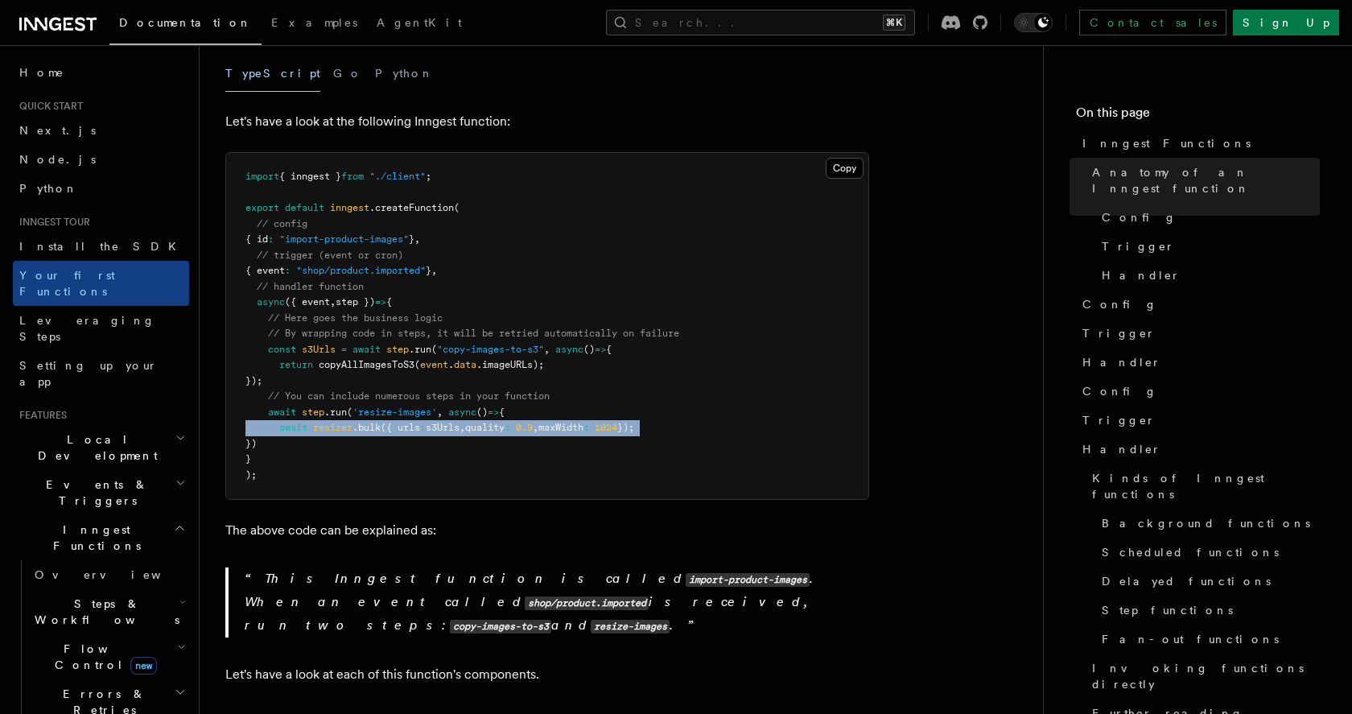
click at [394, 413] on pre "import { inngest } from "./client" ; export default inngest .createFunction ( /…" at bounding box center [547, 326] width 642 height 346
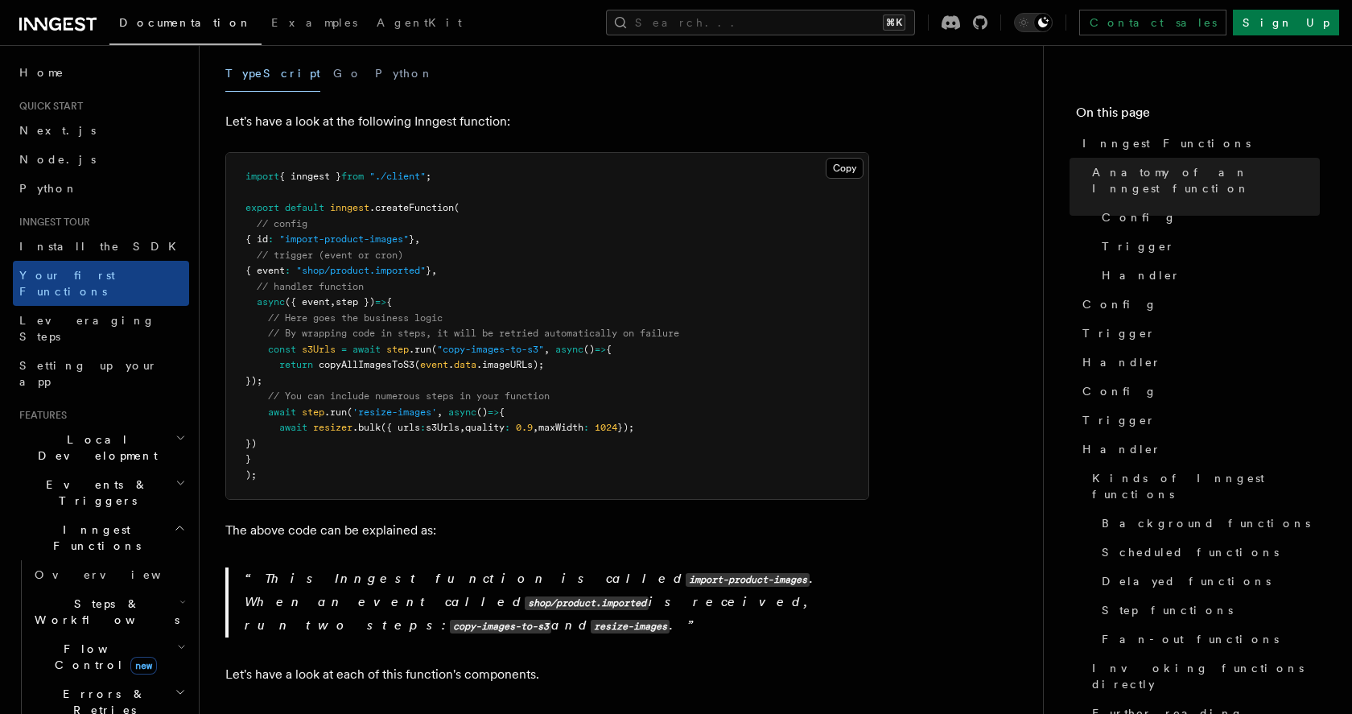
click at [346, 422] on span "resizer" at bounding box center [332, 427] width 39 height 11
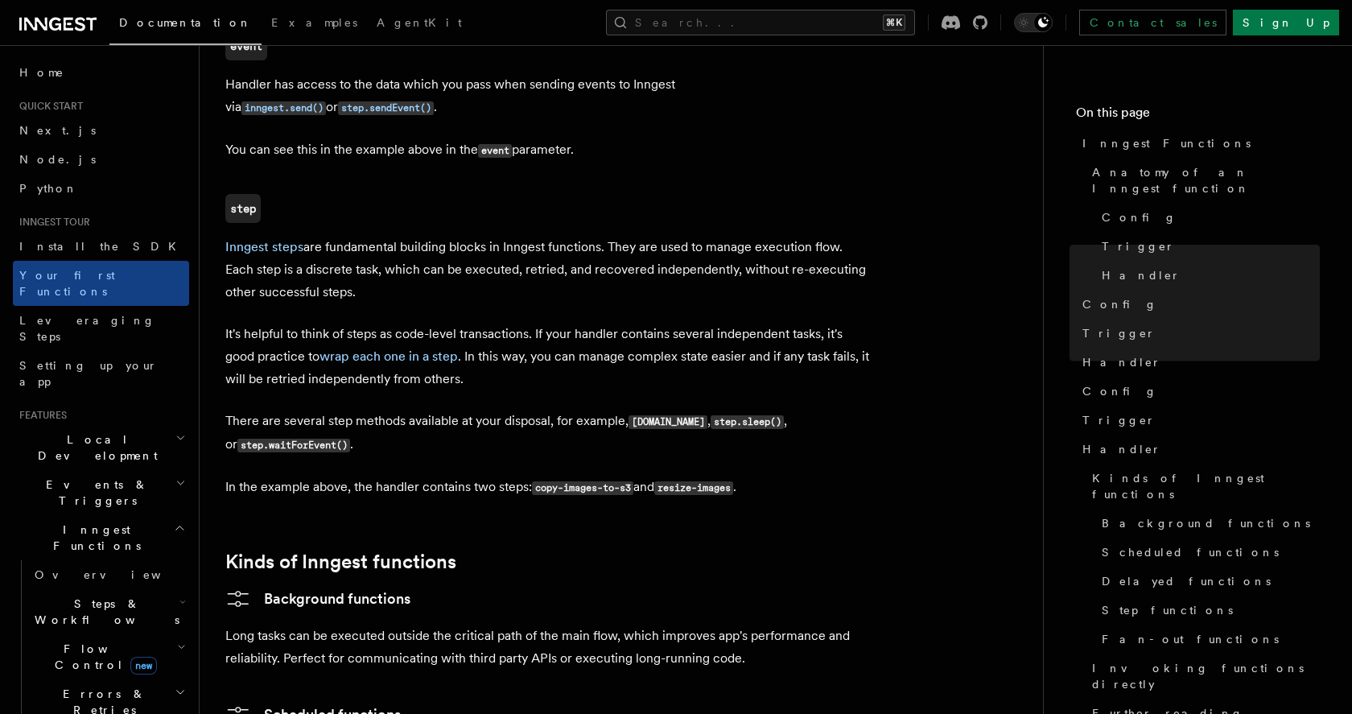
scroll to position [2205, 0]
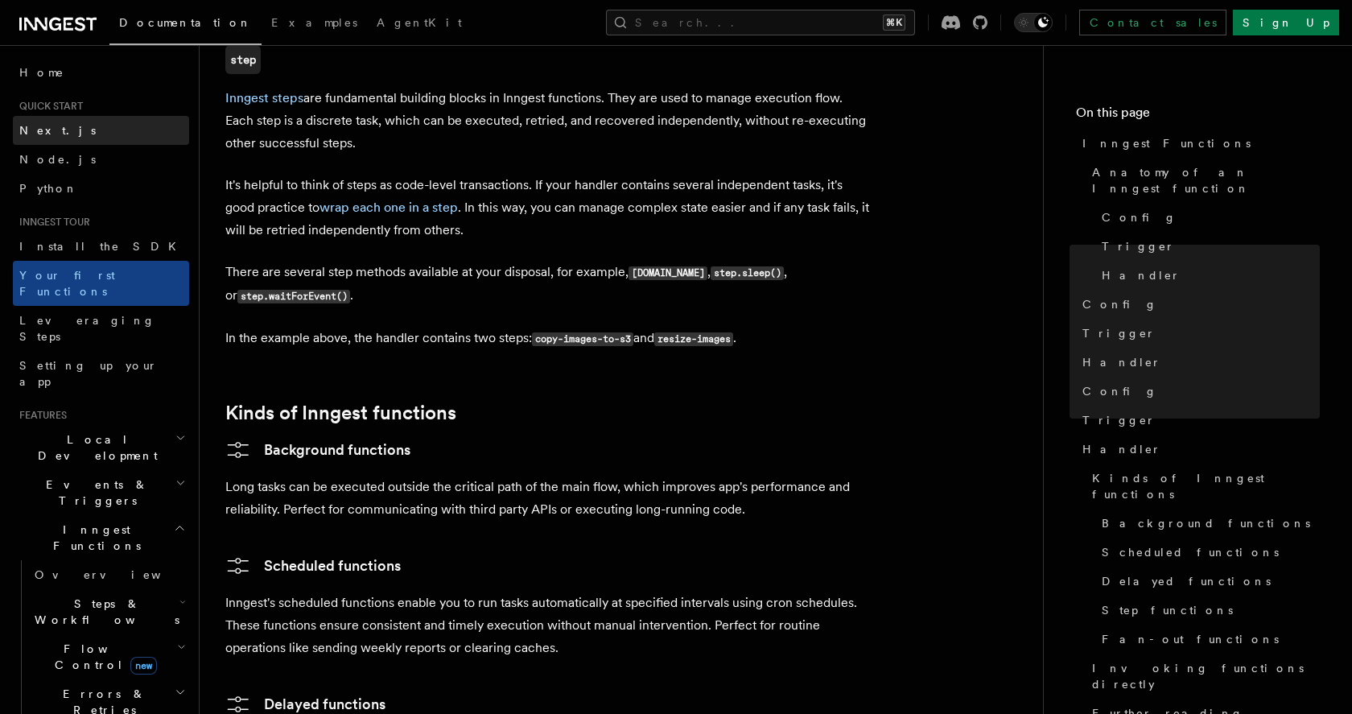
click at [60, 135] on link "Next.js" at bounding box center [101, 130] width 176 height 29
